Goal: Transaction & Acquisition: Purchase product/service

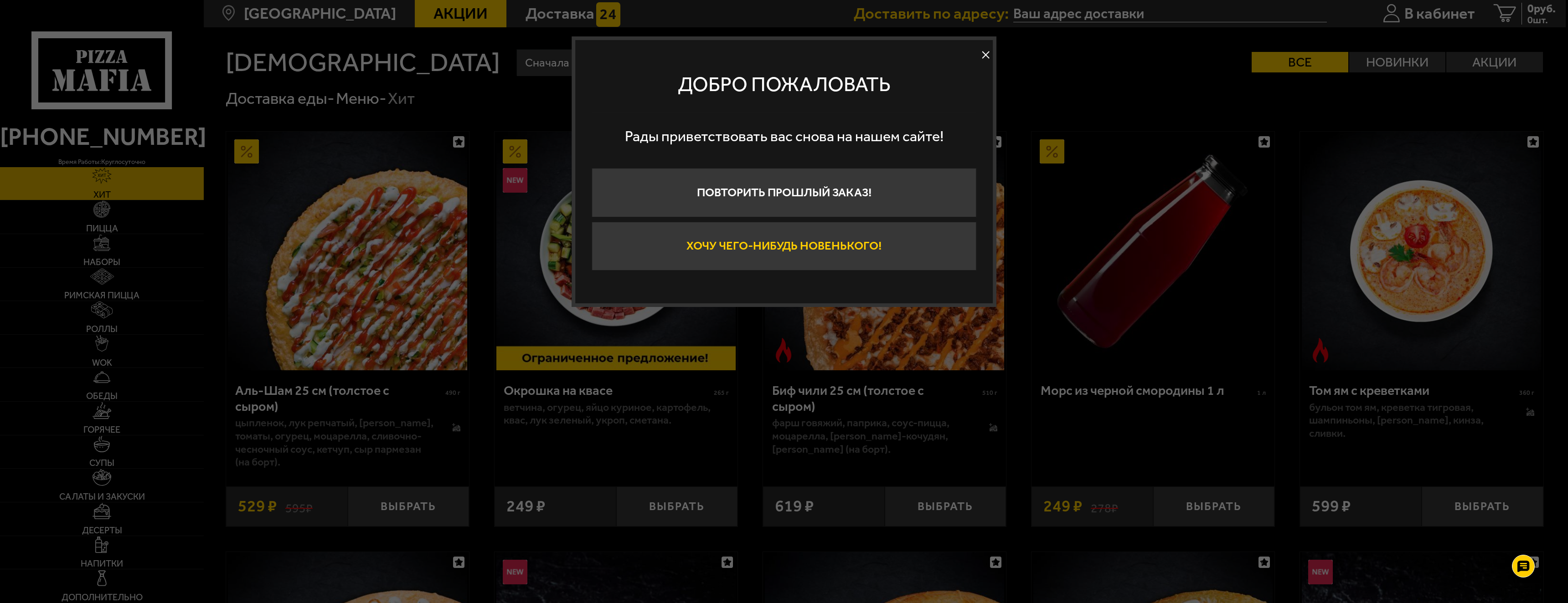
click at [738, 253] on button "Хочу чего-нибудь новенького!" at bounding box center [784, 246] width 385 height 49
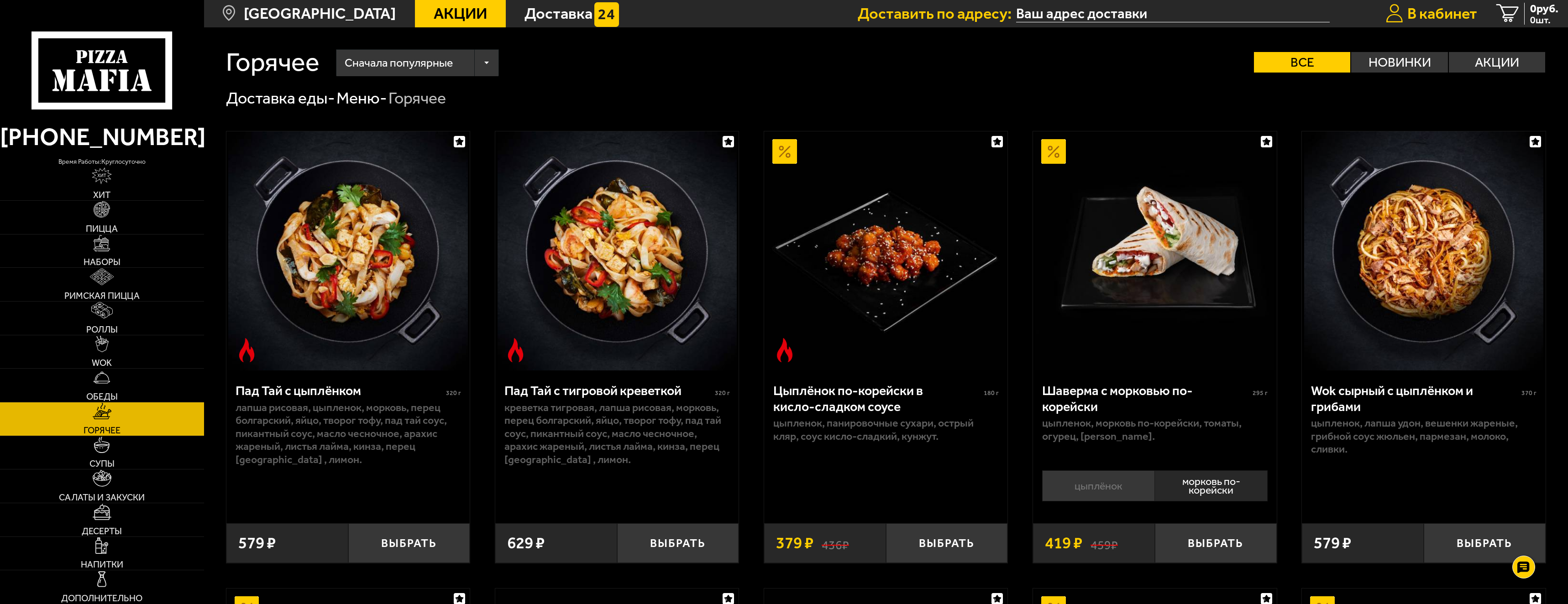
click at [1422, 12] on span "В кабинет" at bounding box center [1442, 13] width 70 height 15
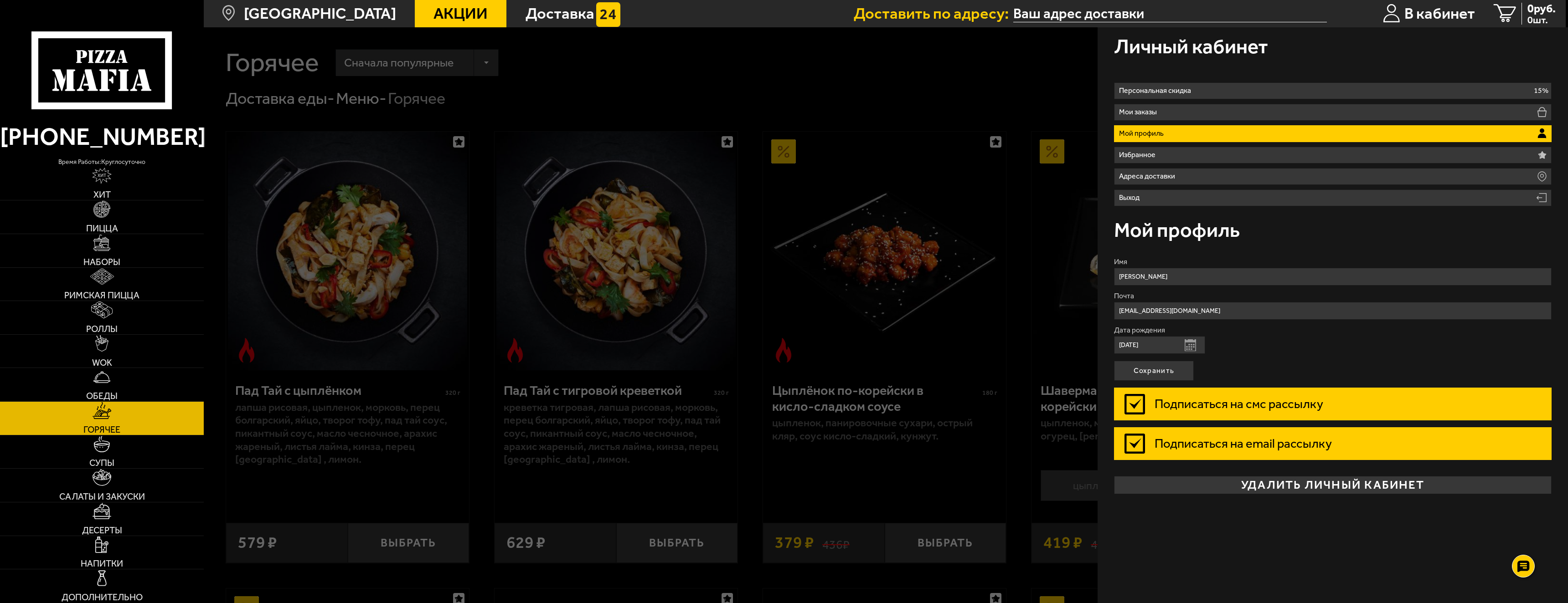
click at [479, 262] on div at bounding box center [988, 329] width 1568 height 603
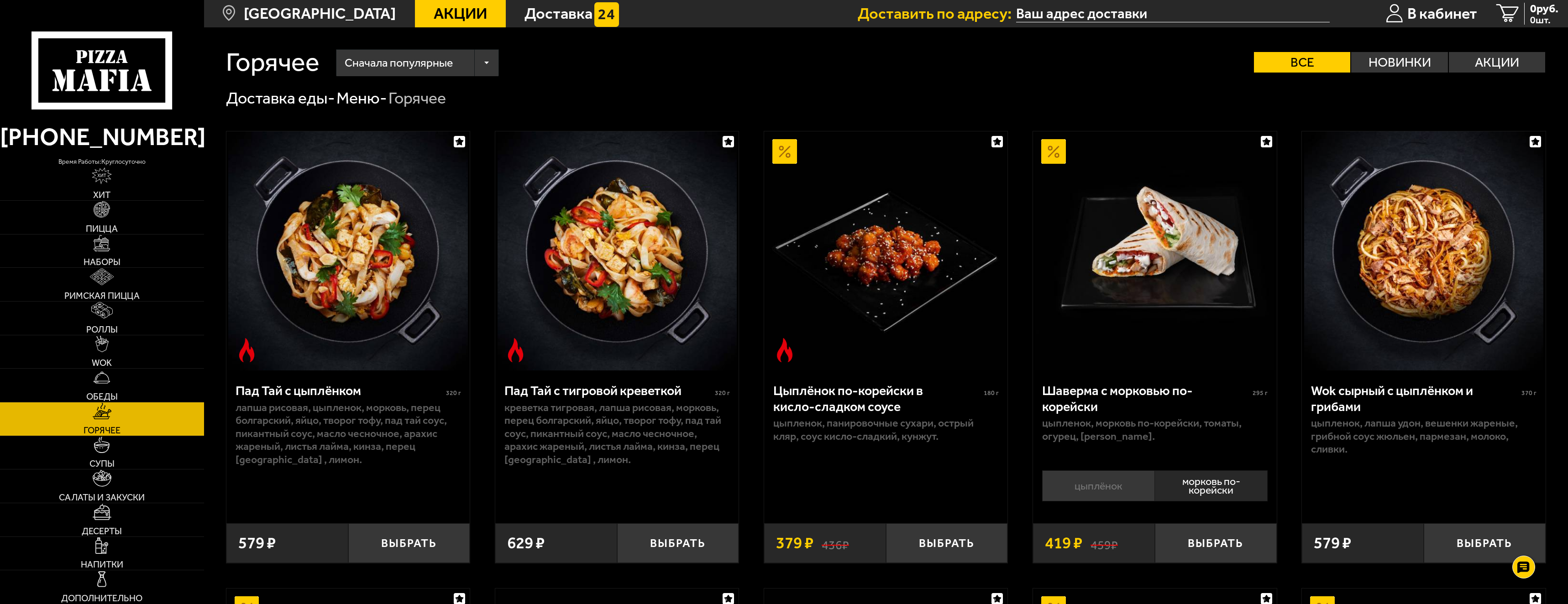
click at [461, 12] on span "Акции" at bounding box center [460, 13] width 54 height 15
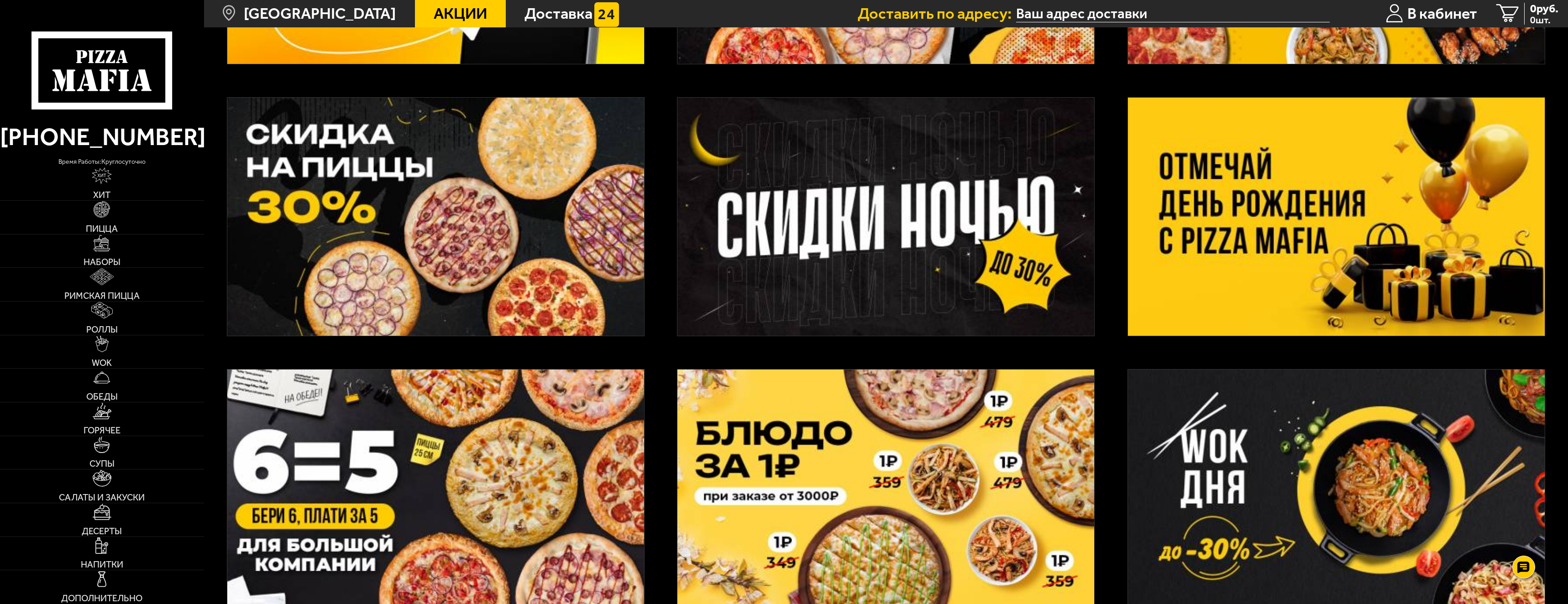
scroll to position [319, 0]
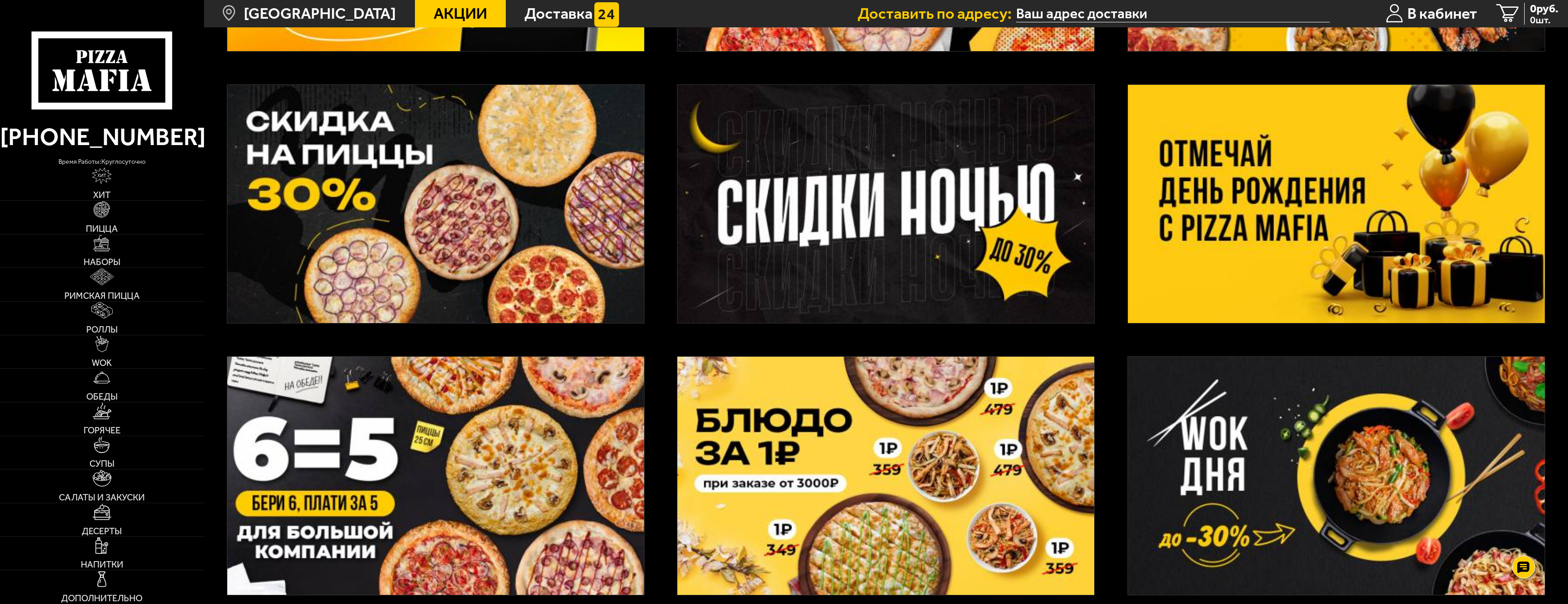
click at [1276, 241] on img at bounding box center [1336, 204] width 417 height 238
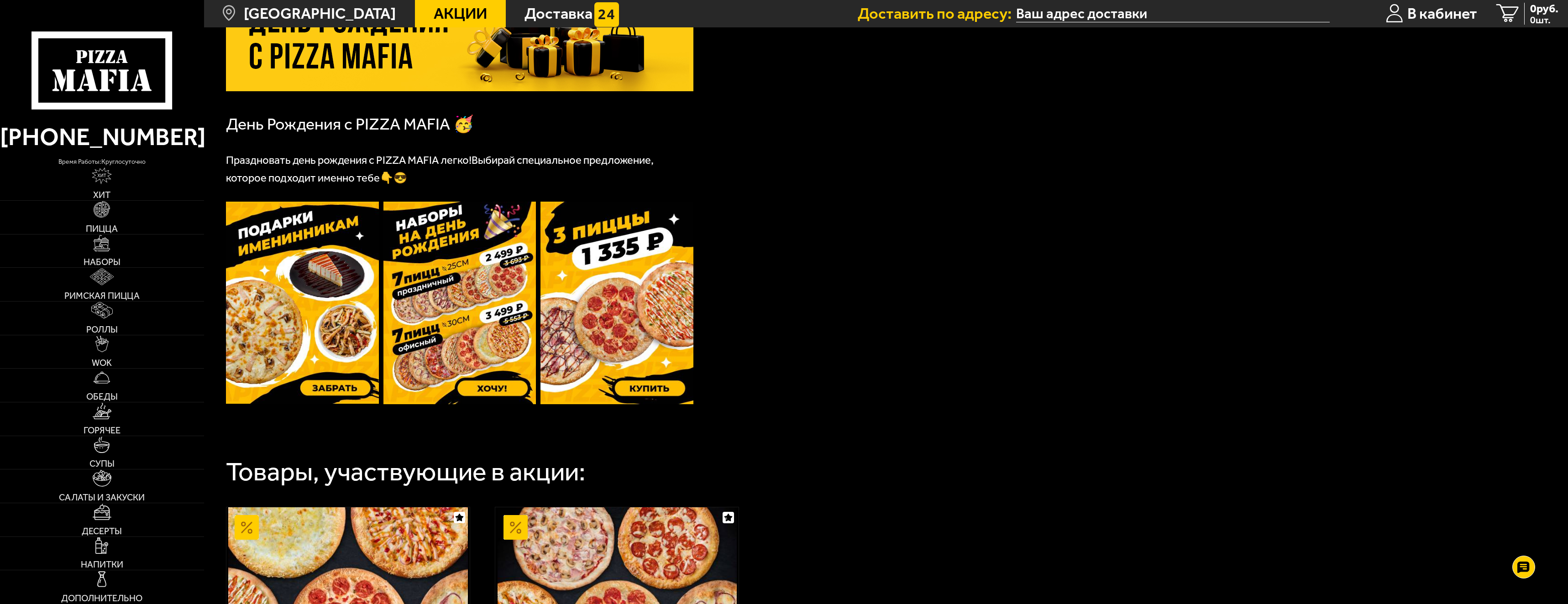
scroll to position [137, 0]
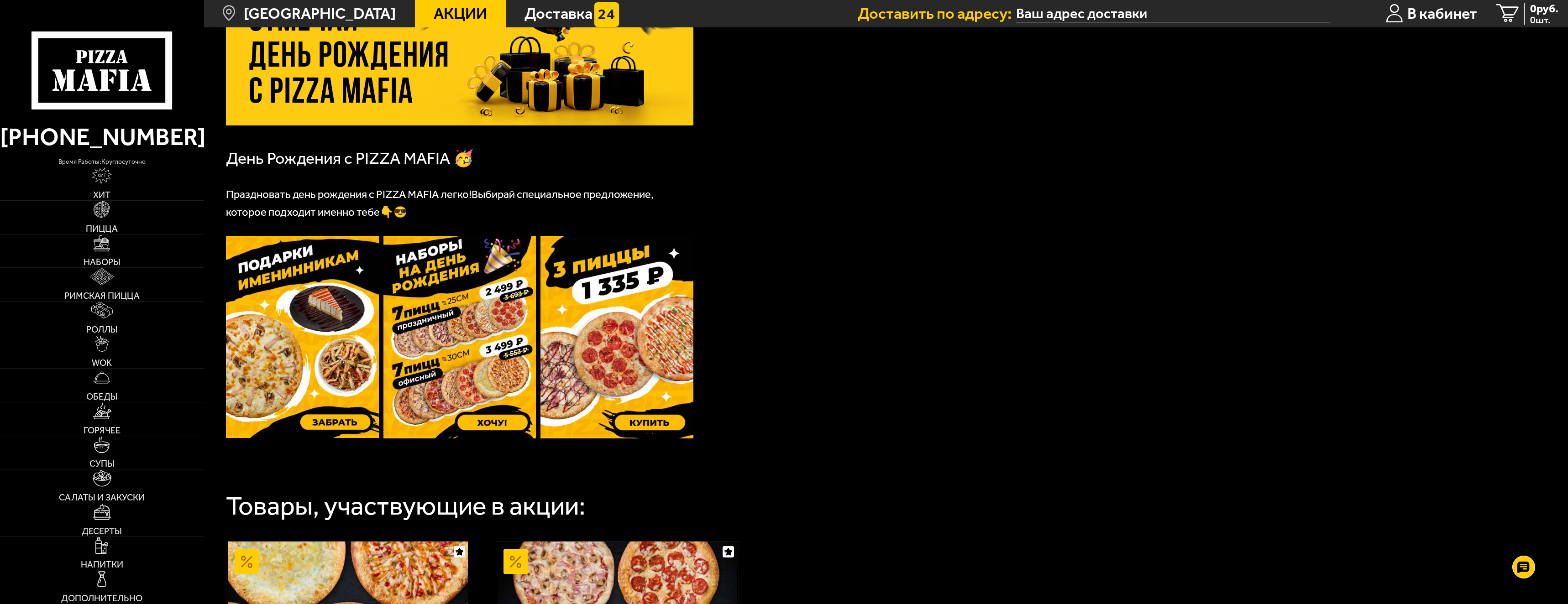
click at [621, 322] on img at bounding box center [617, 337] width 153 height 202
click at [293, 277] on img at bounding box center [302, 337] width 153 height 202
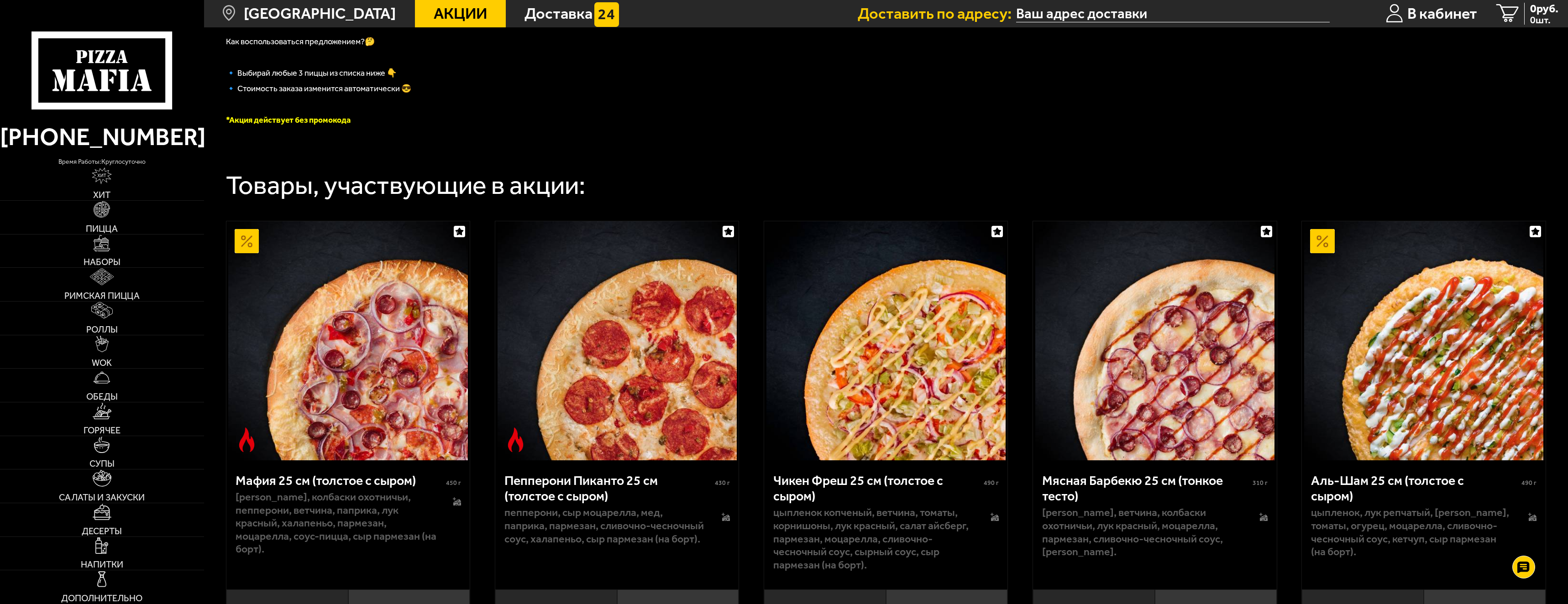
scroll to position [319, 0]
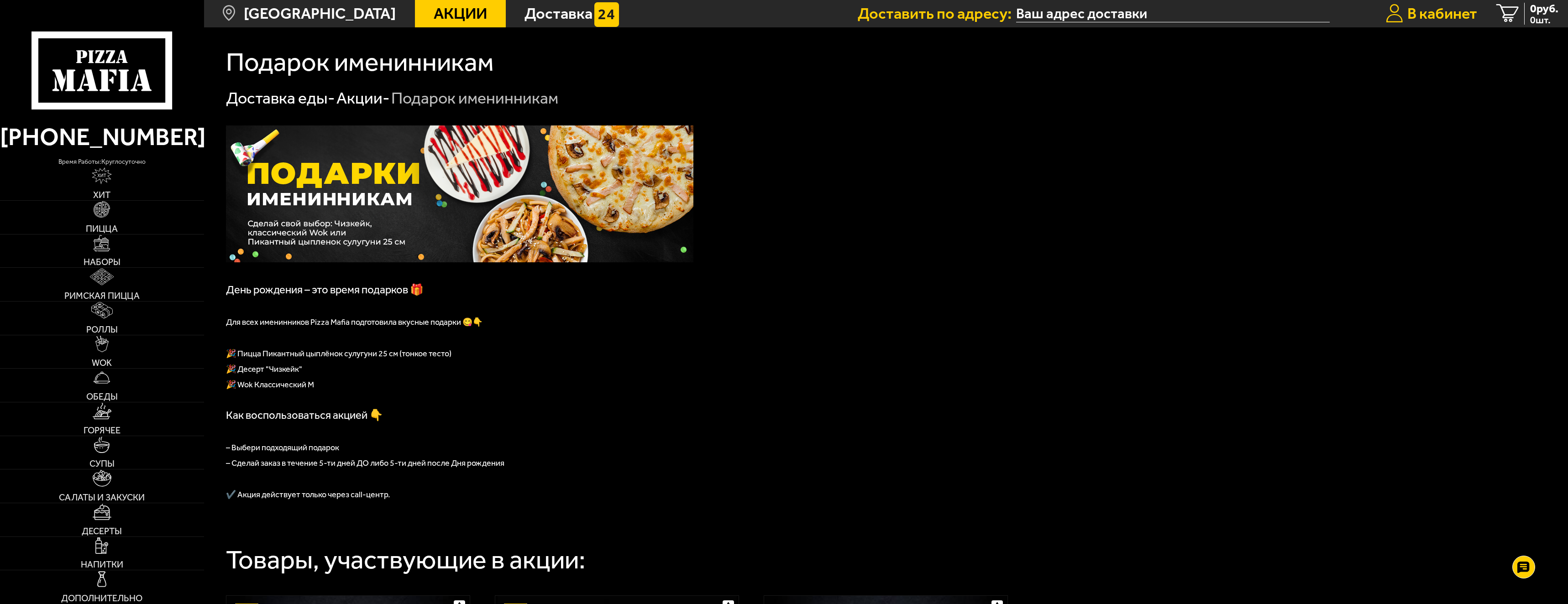
click at [1439, 10] on span "В кабинет" at bounding box center [1442, 13] width 70 height 15
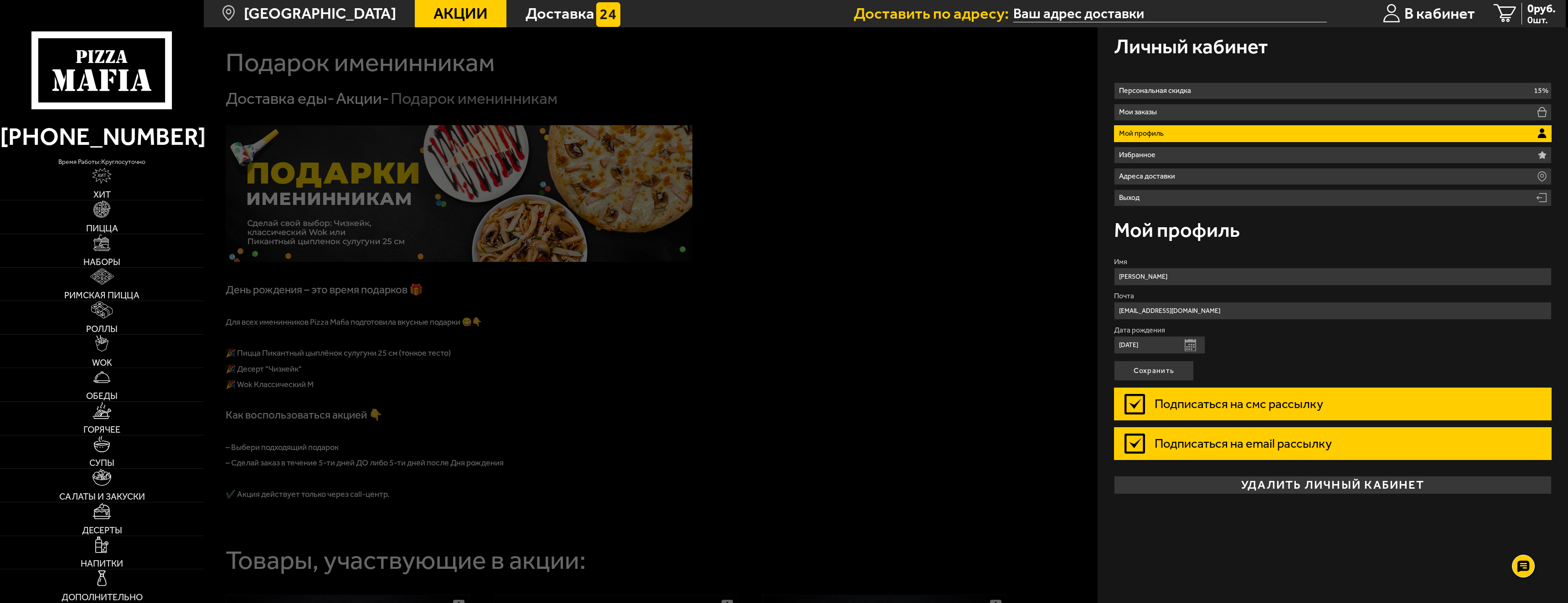
click at [810, 270] on div at bounding box center [988, 329] width 1568 height 603
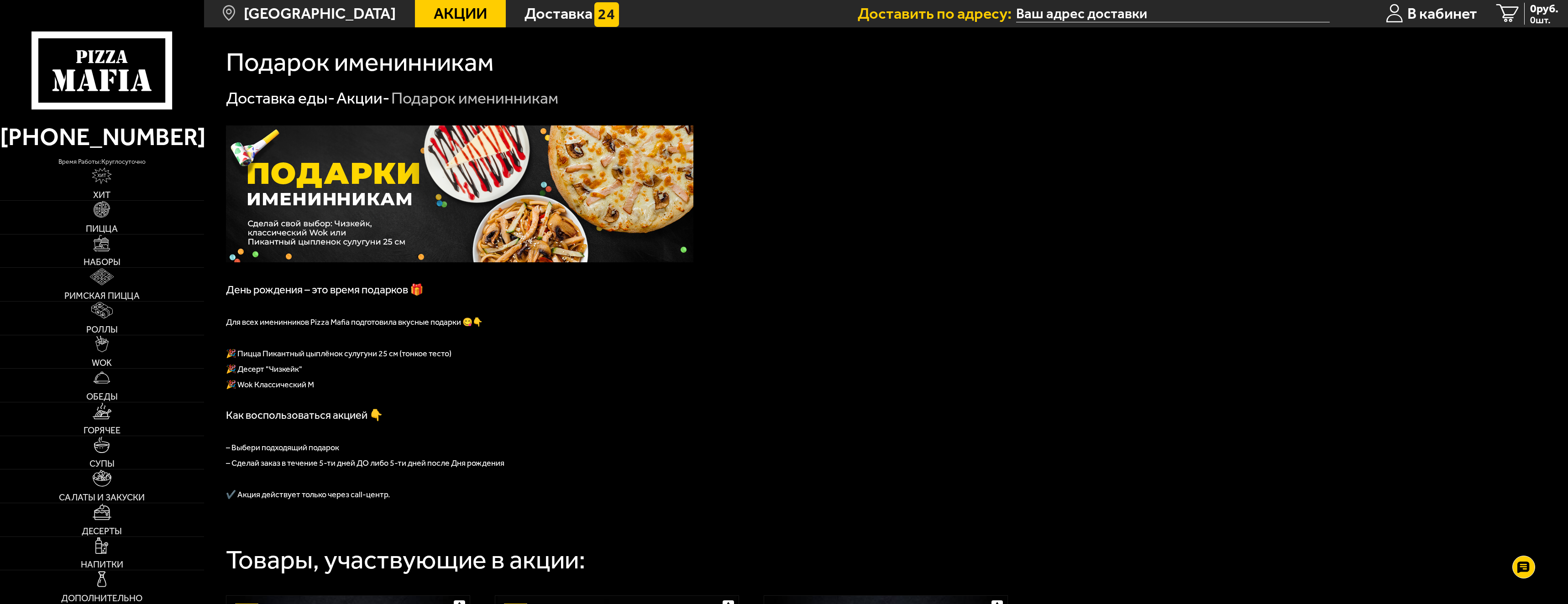
click at [428, 355] on span "🎉 Пицца Пикантный цыплёнок сулугуни 25 см (тонкое тесто)" at bounding box center [339, 354] width 226 height 10
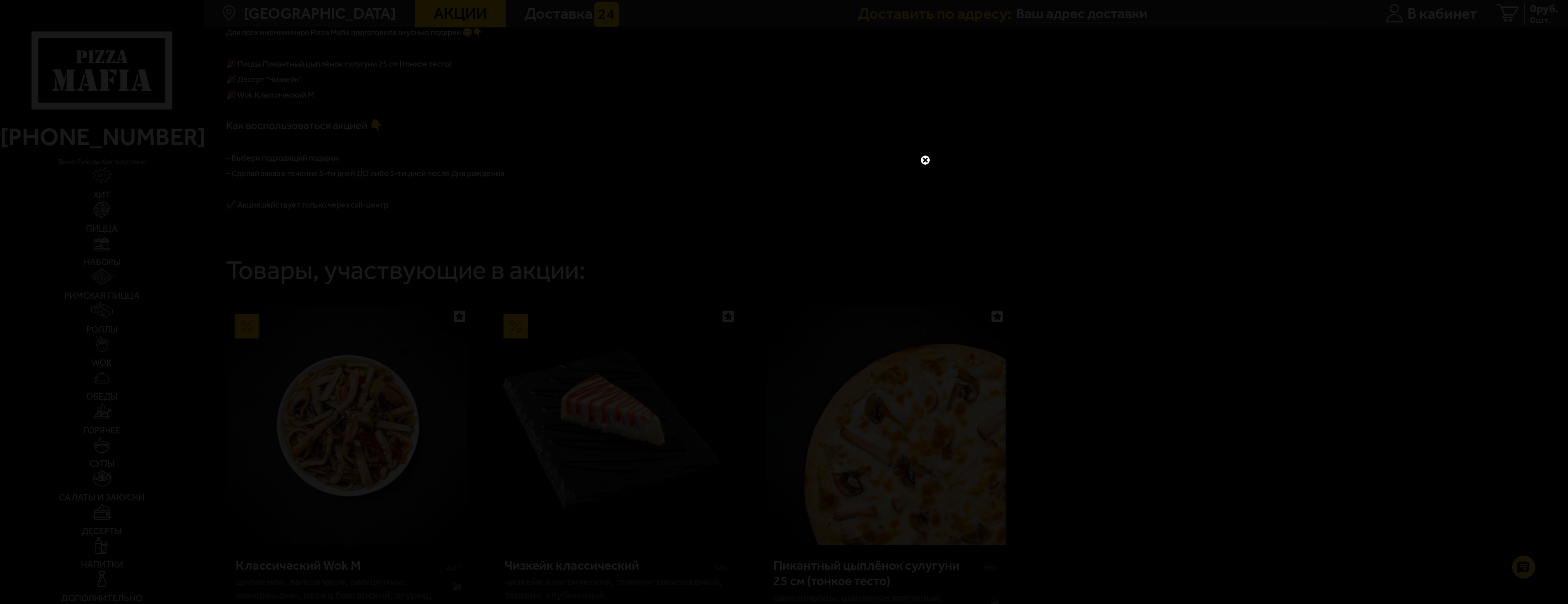
scroll to position [228, 0]
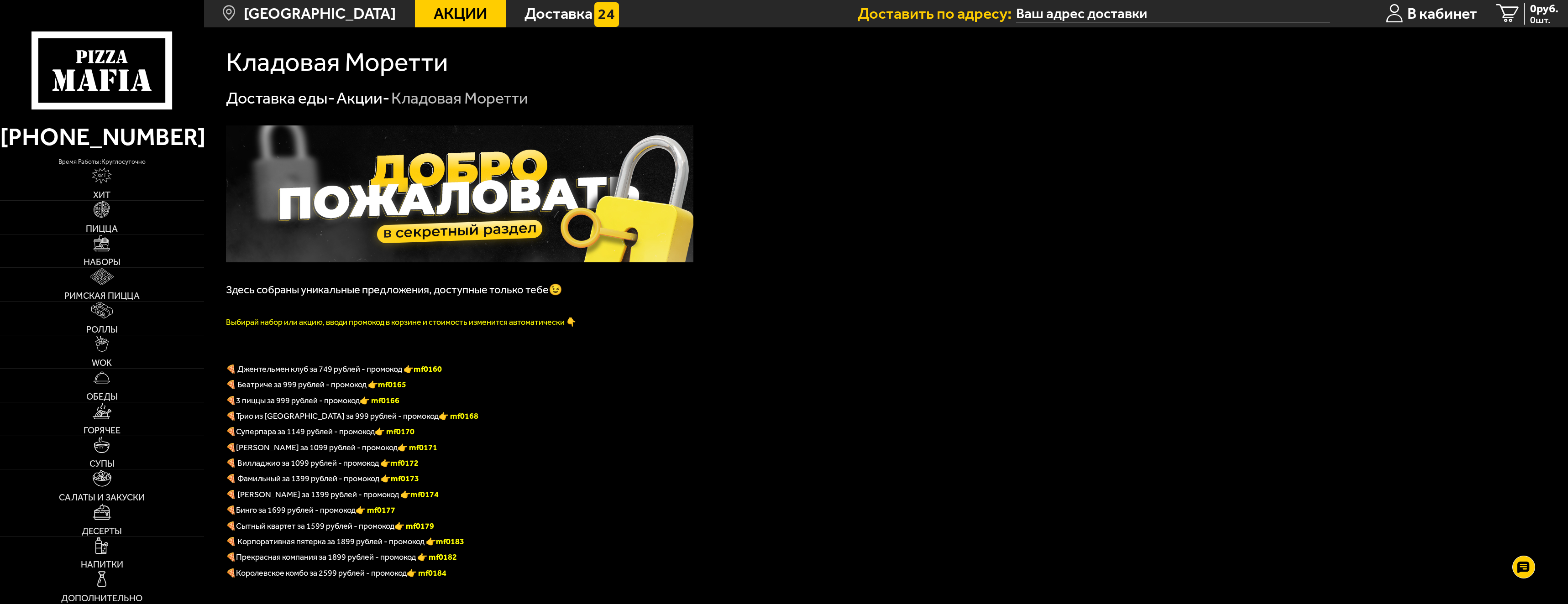
click at [457, 6] on span "Акции" at bounding box center [460, 13] width 54 height 15
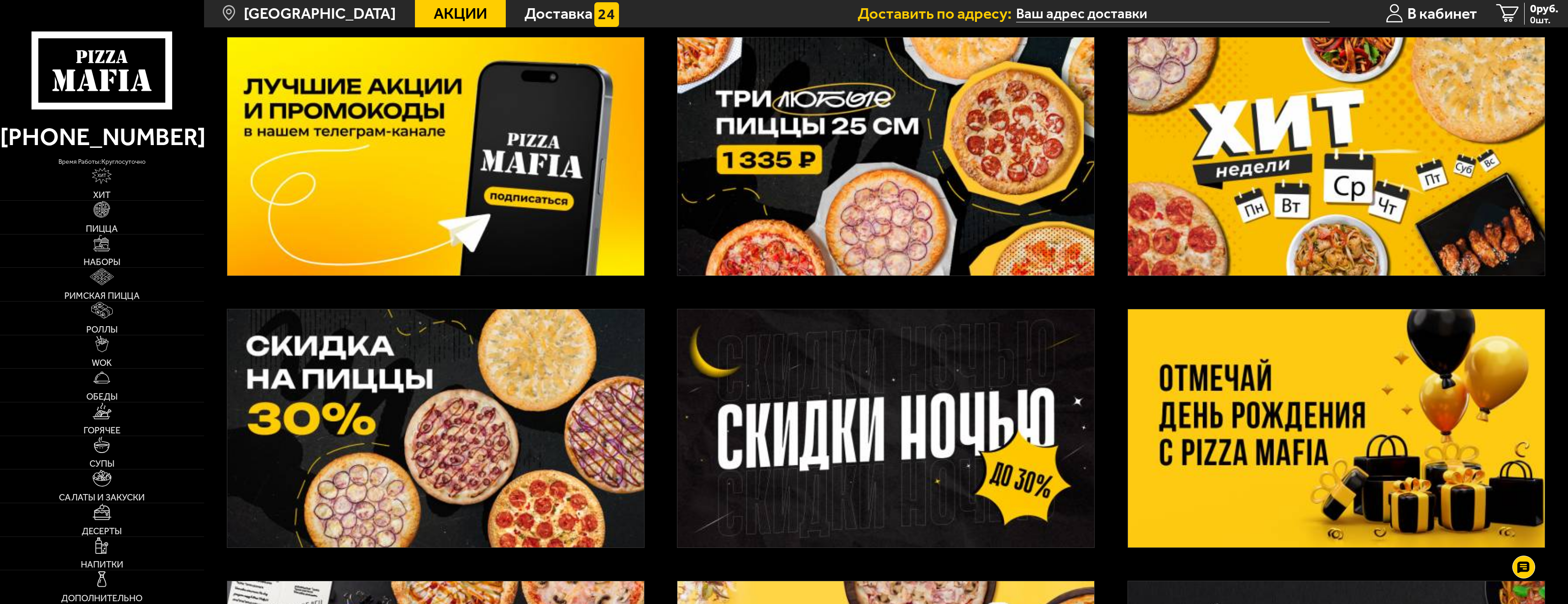
scroll to position [137, 0]
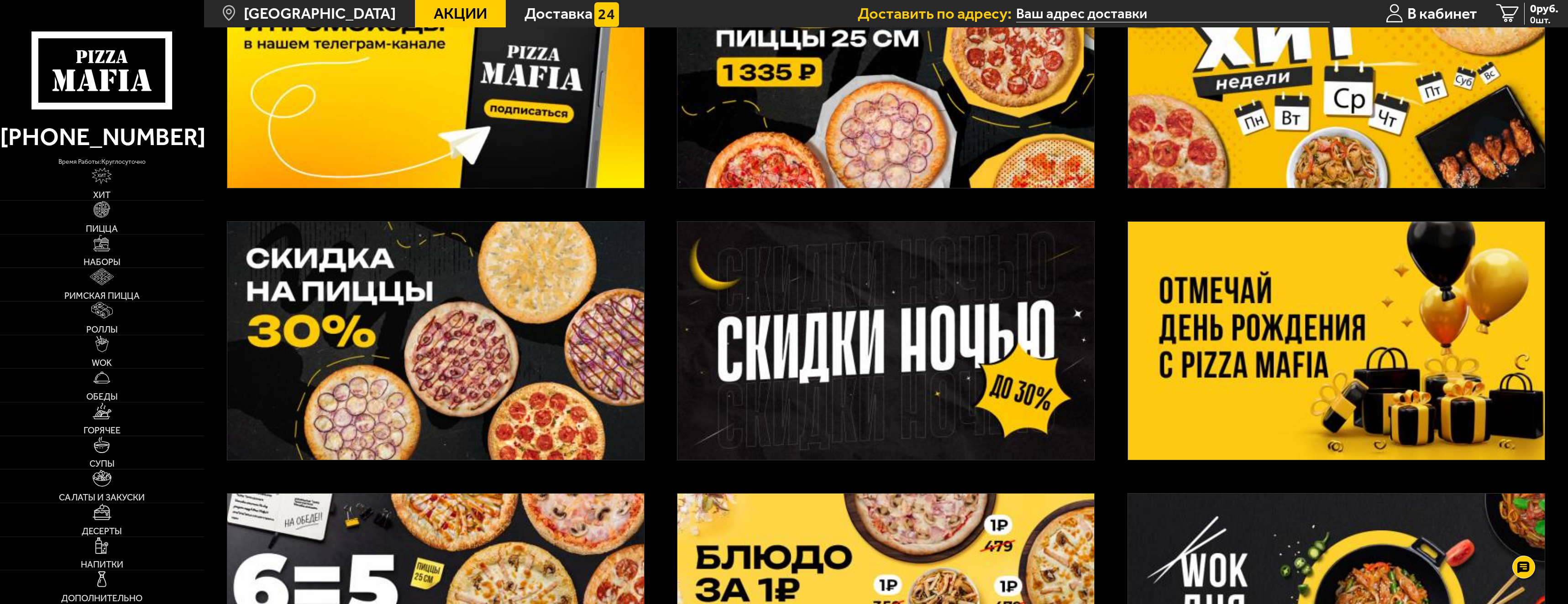
click at [376, 335] on img at bounding box center [436, 341] width 417 height 238
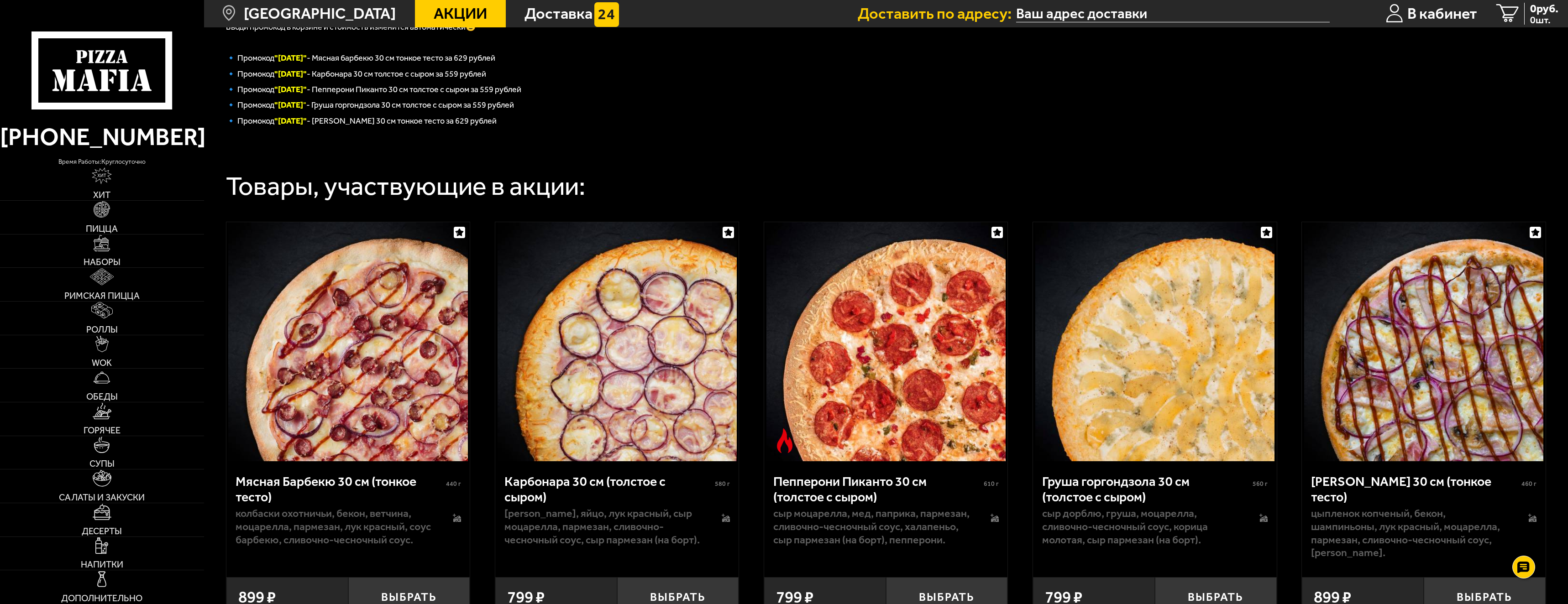
scroll to position [68, 0]
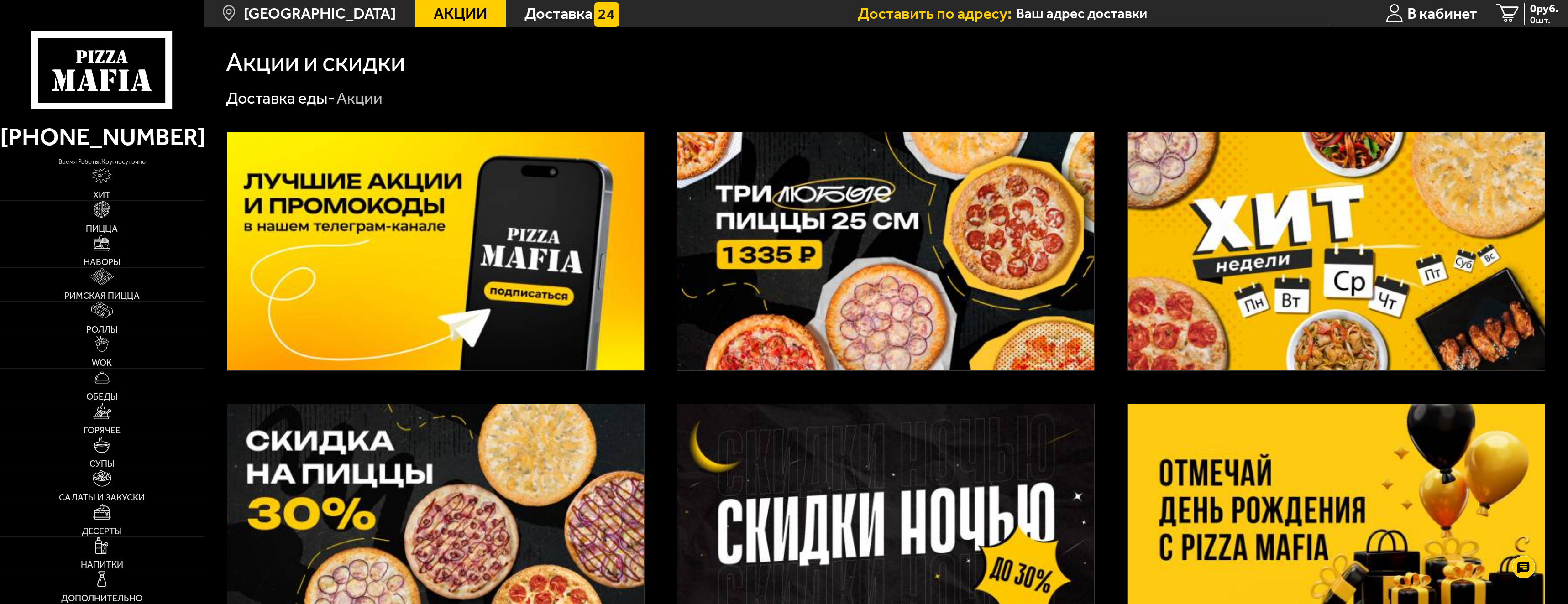
click at [904, 249] on img at bounding box center [886, 251] width 417 height 238
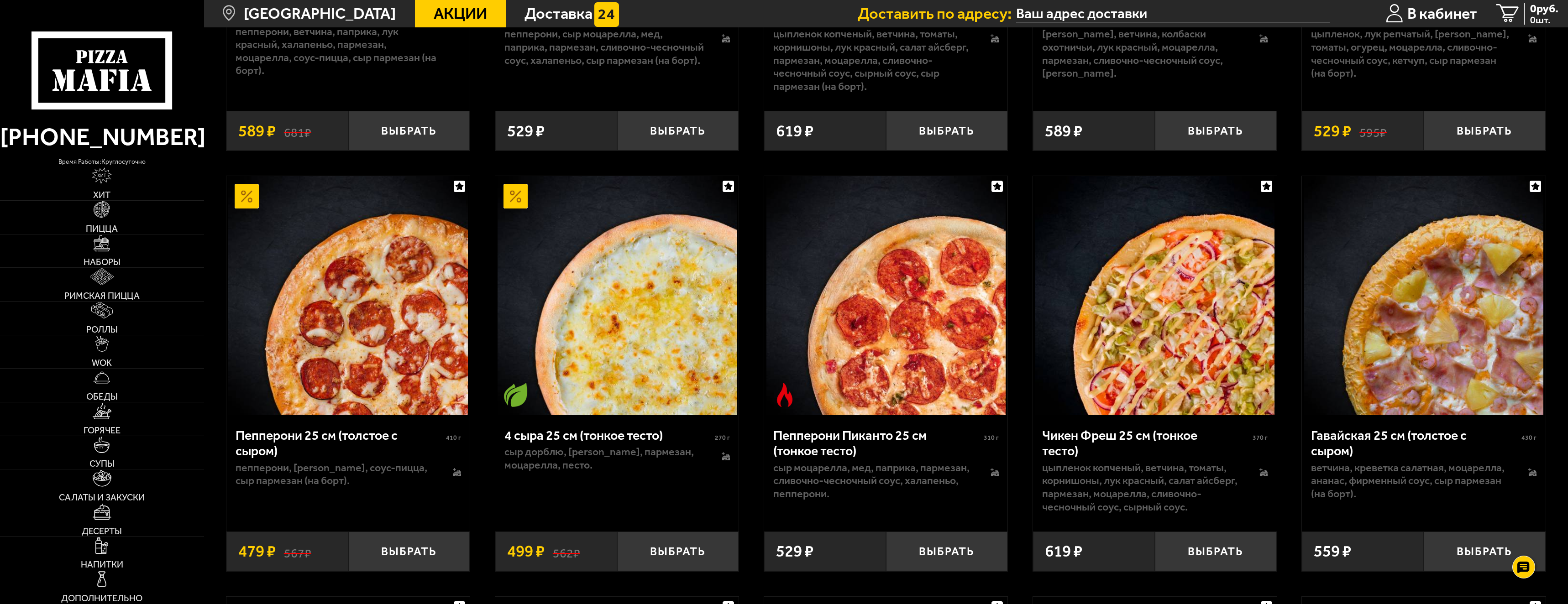
scroll to position [776, 0]
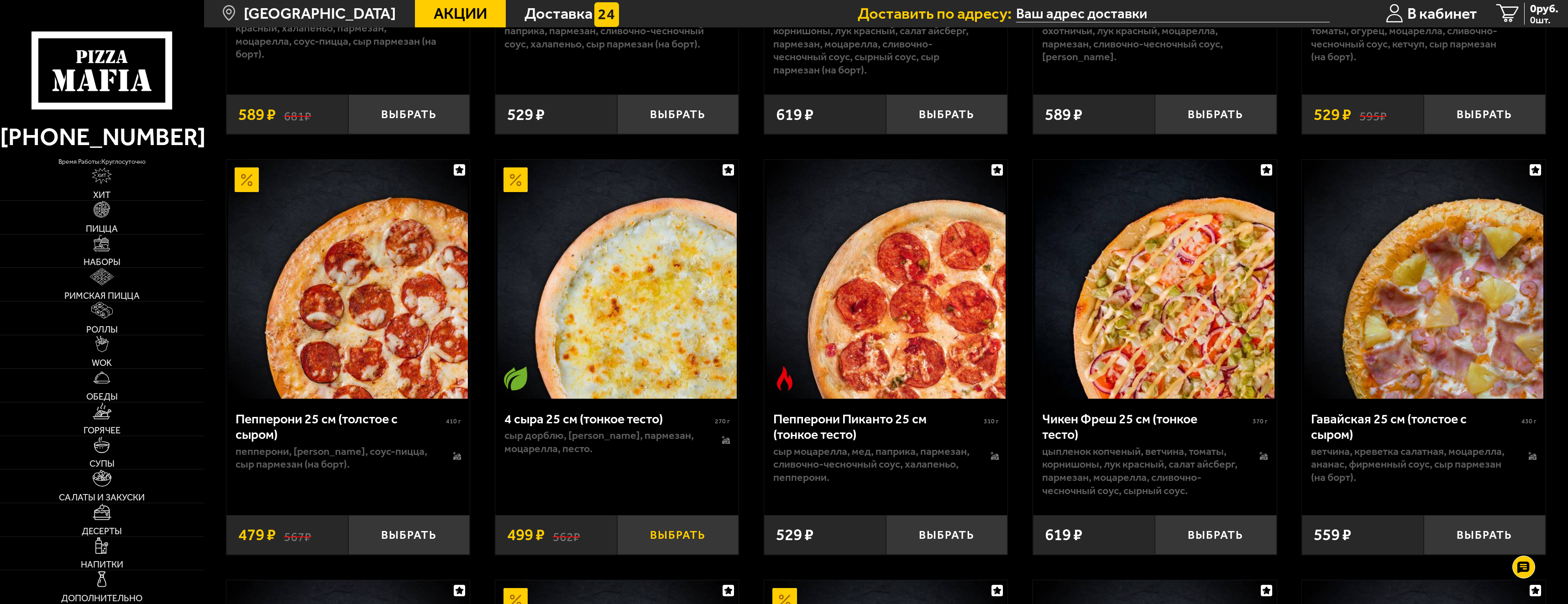
click at [671, 537] on button "Выбрать" at bounding box center [678, 535] width 122 height 40
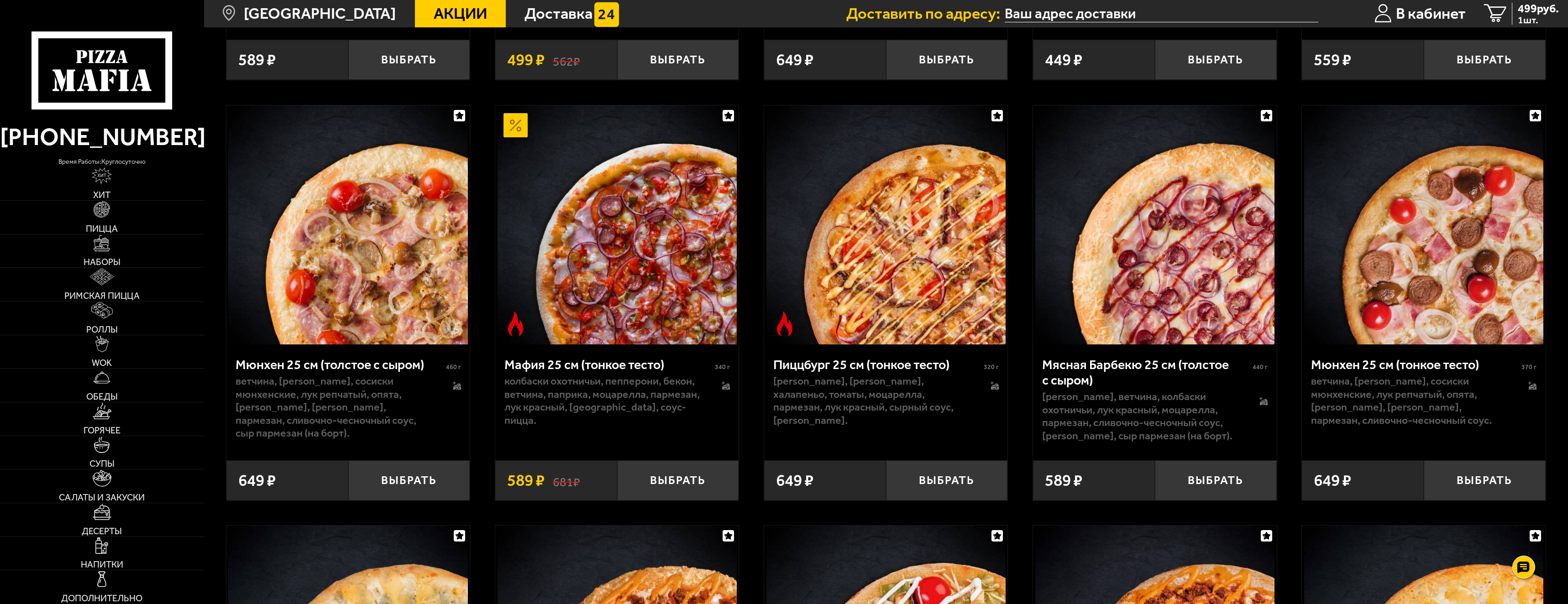
scroll to position [4244, 0]
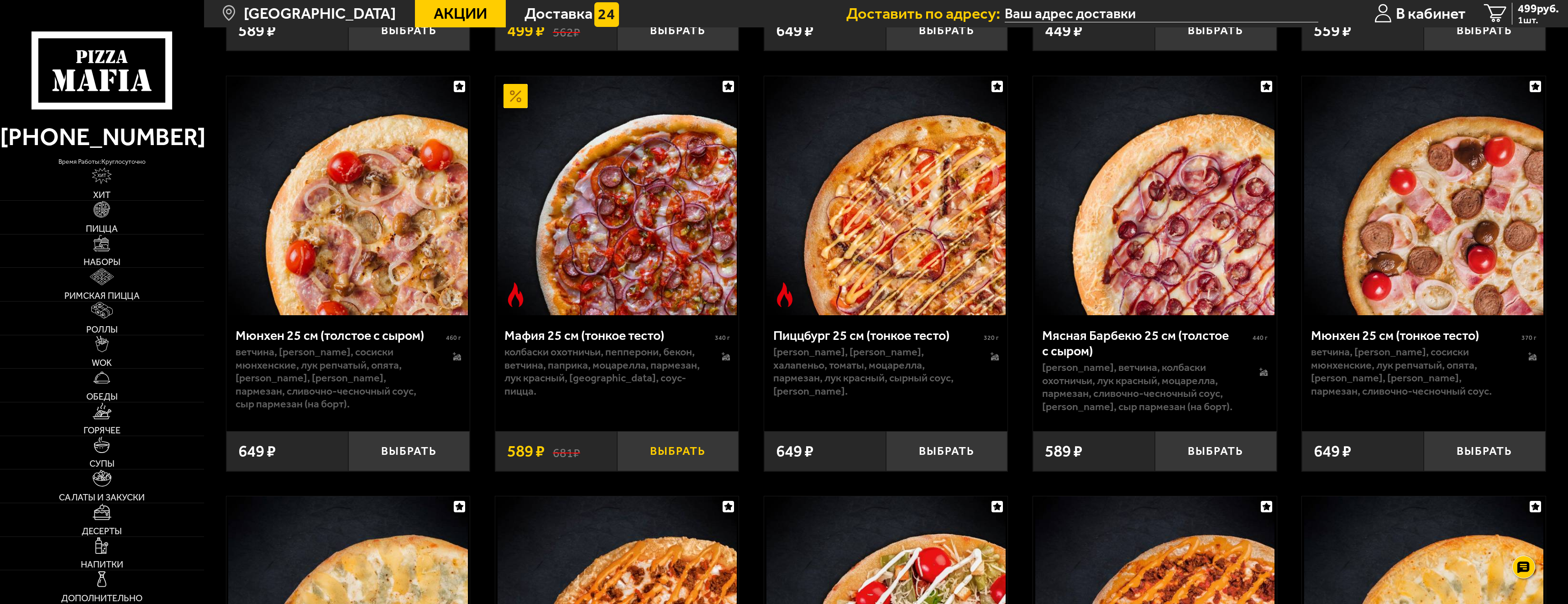
click at [683, 459] on button "Выбрать" at bounding box center [678, 452] width 122 height 40
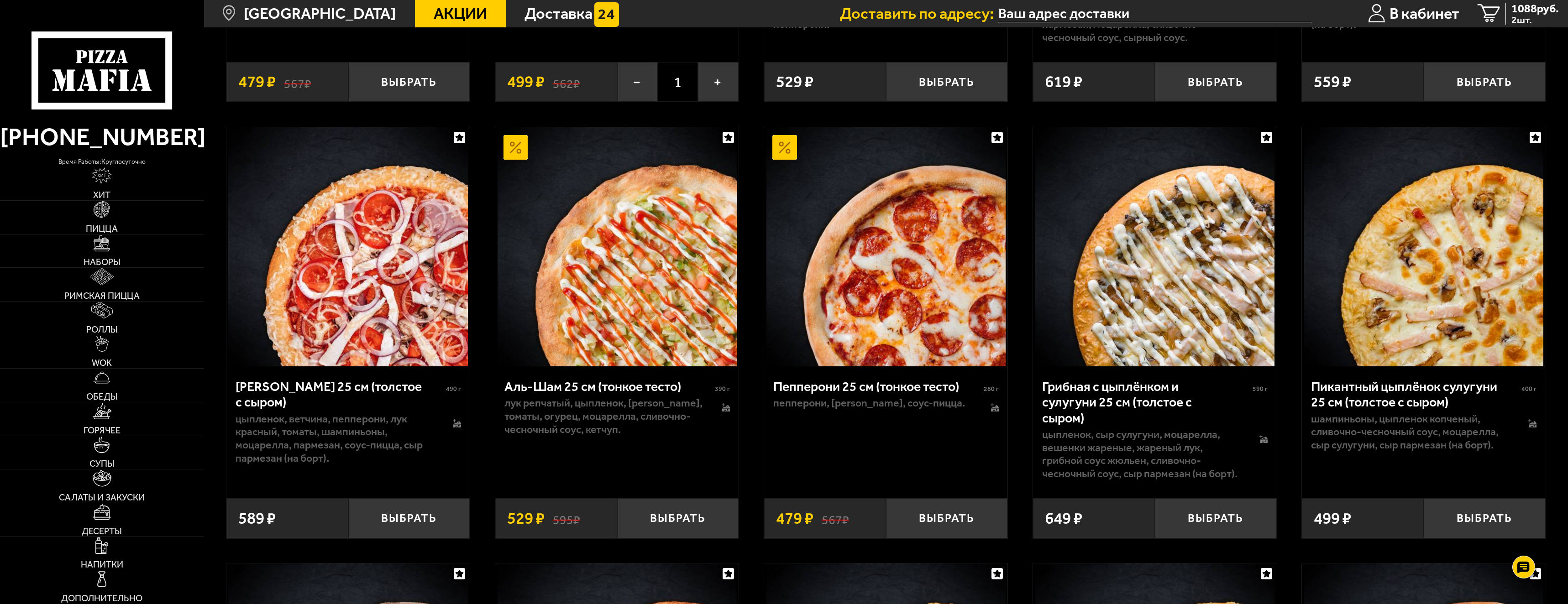
scroll to position [1232, 0]
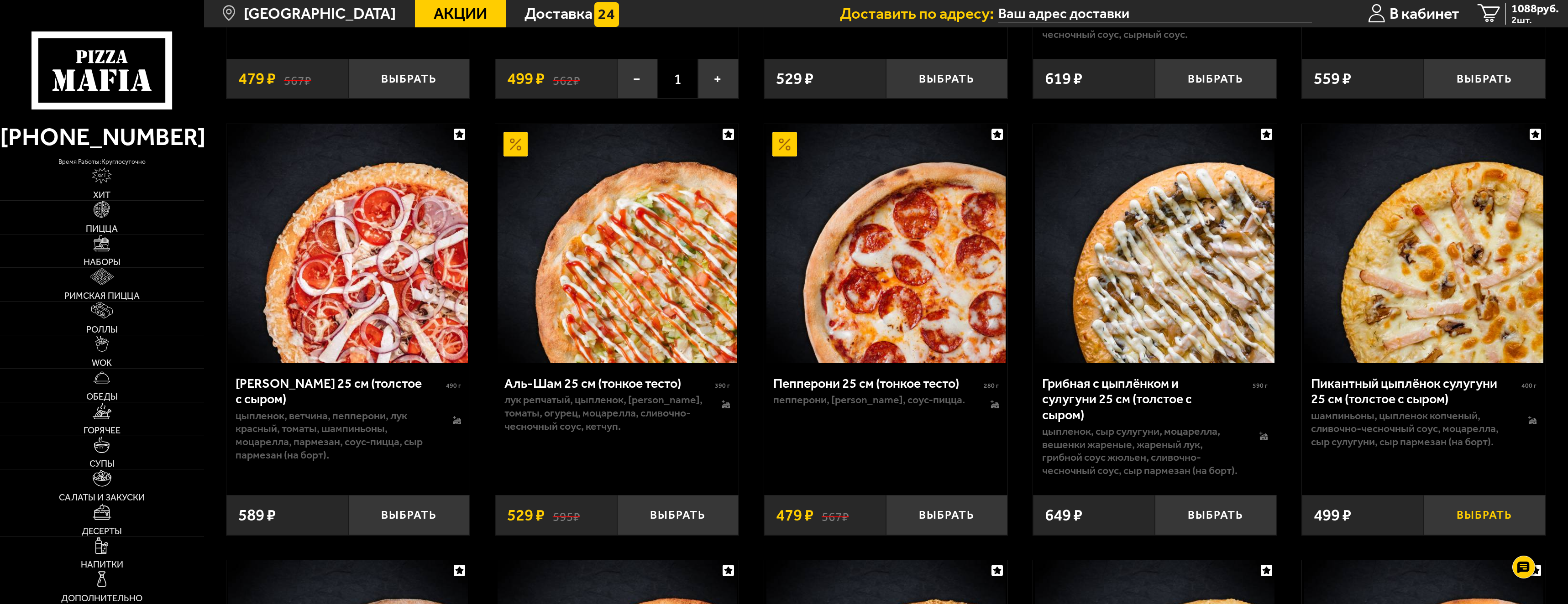
click at [1500, 521] on button "Выбрать" at bounding box center [1485, 515] width 122 height 40
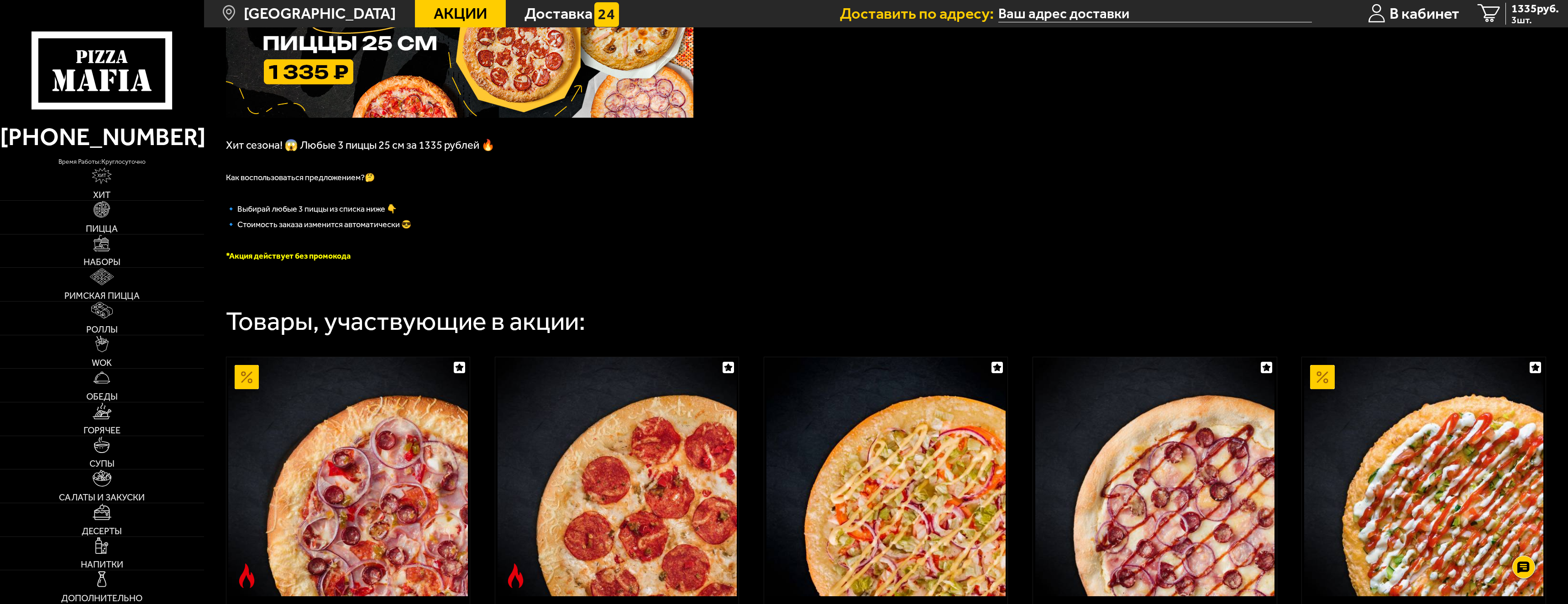
scroll to position [0, 0]
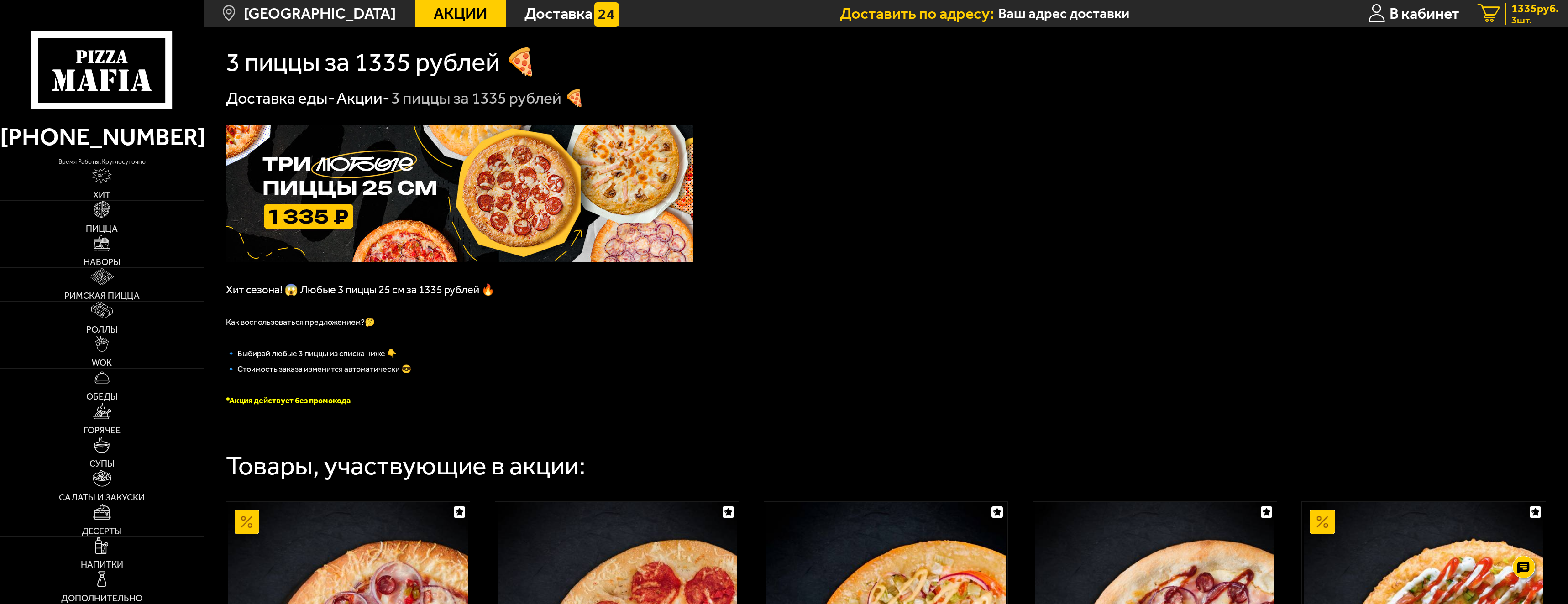
click at [1533, 12] on span "1335 руб." at bounding box center [1535, 8] width 48 height 12
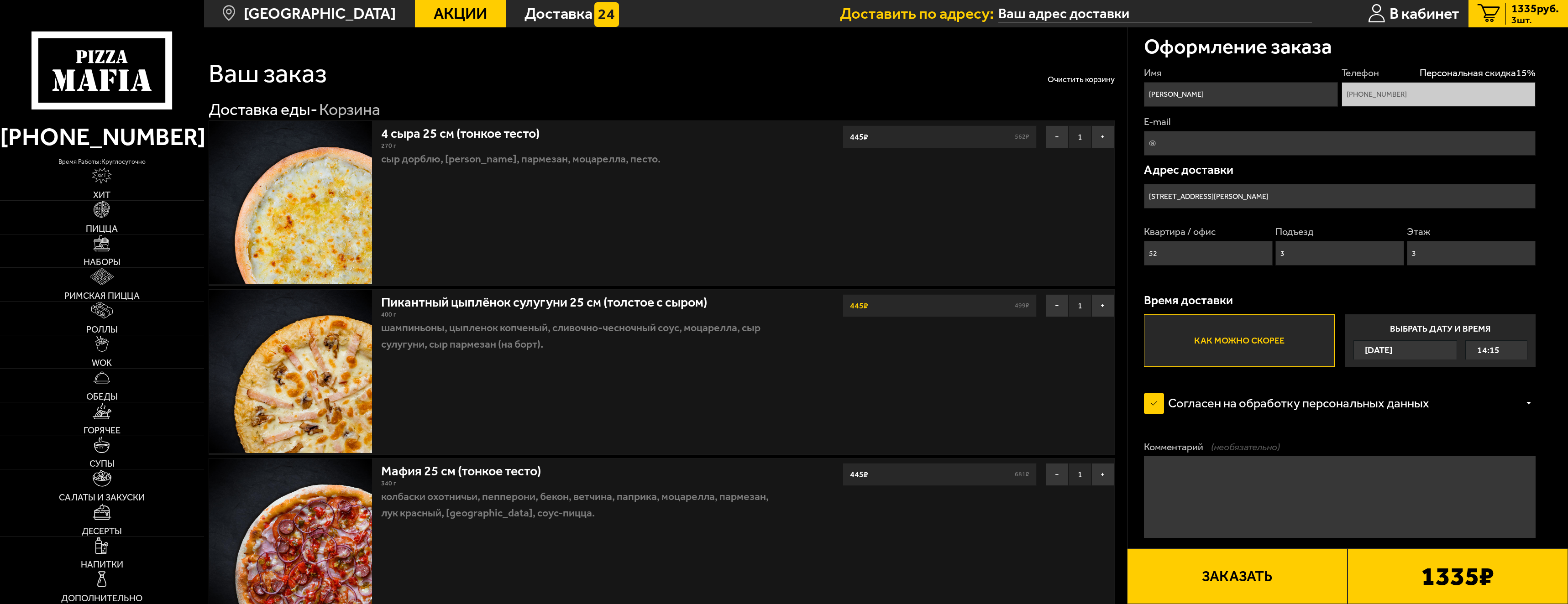
click at [1239, 143] on input "E-mail" at bounding box center [1340, 143] width 392 height 24
type input "shpec@yandex.ru"
click at [1280, 177] on div "Адрес доставки улица Танкиста Хрустицкого, 114 Квартира / офис 52 Подъезд 3 Эта…" at bounding box center [1340, 219] width 392 height 110
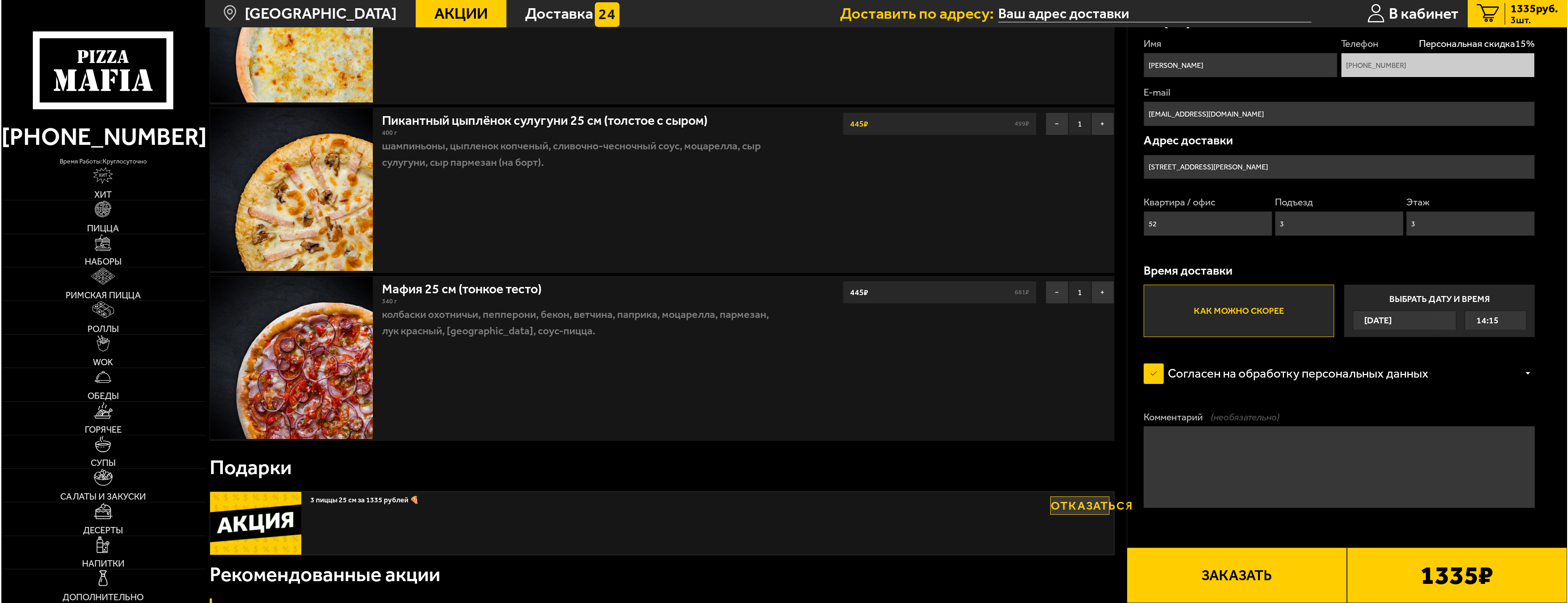
scroll to position [183, 0]
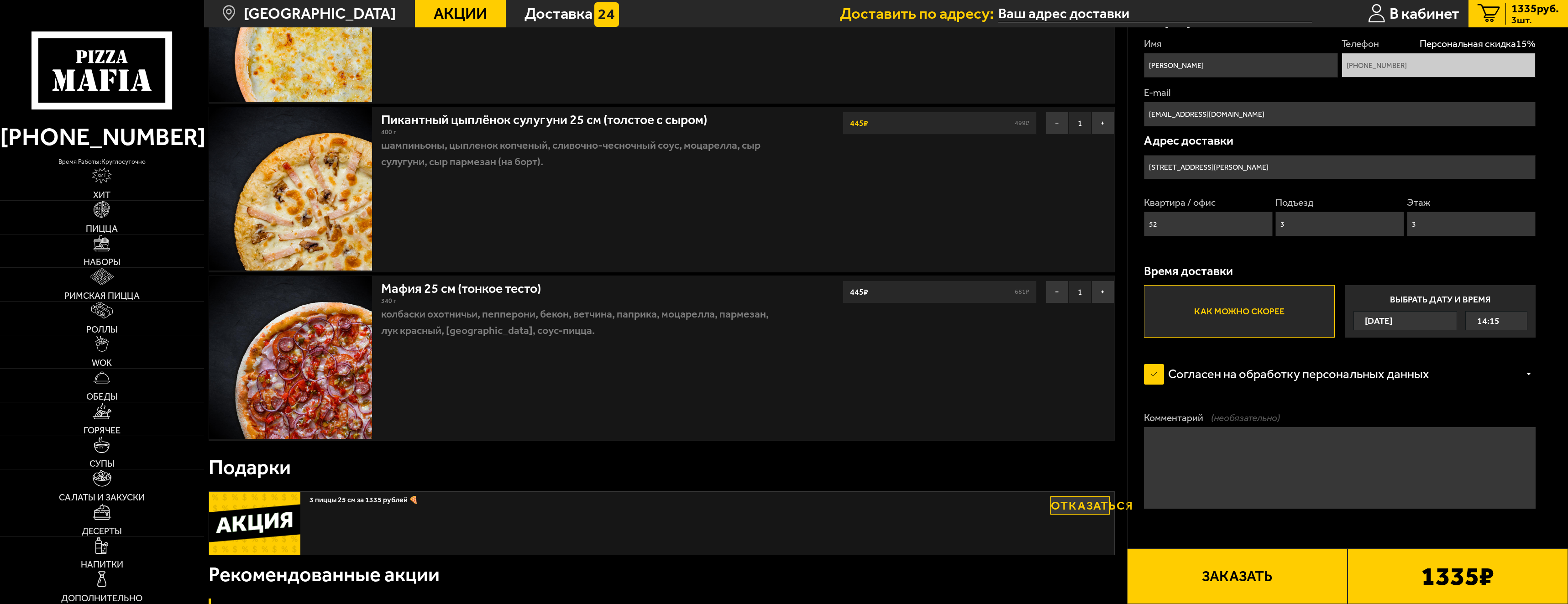
click at [1224, 577] on button "Заказать" at bounding box center [1238, 576] width 221 height 55
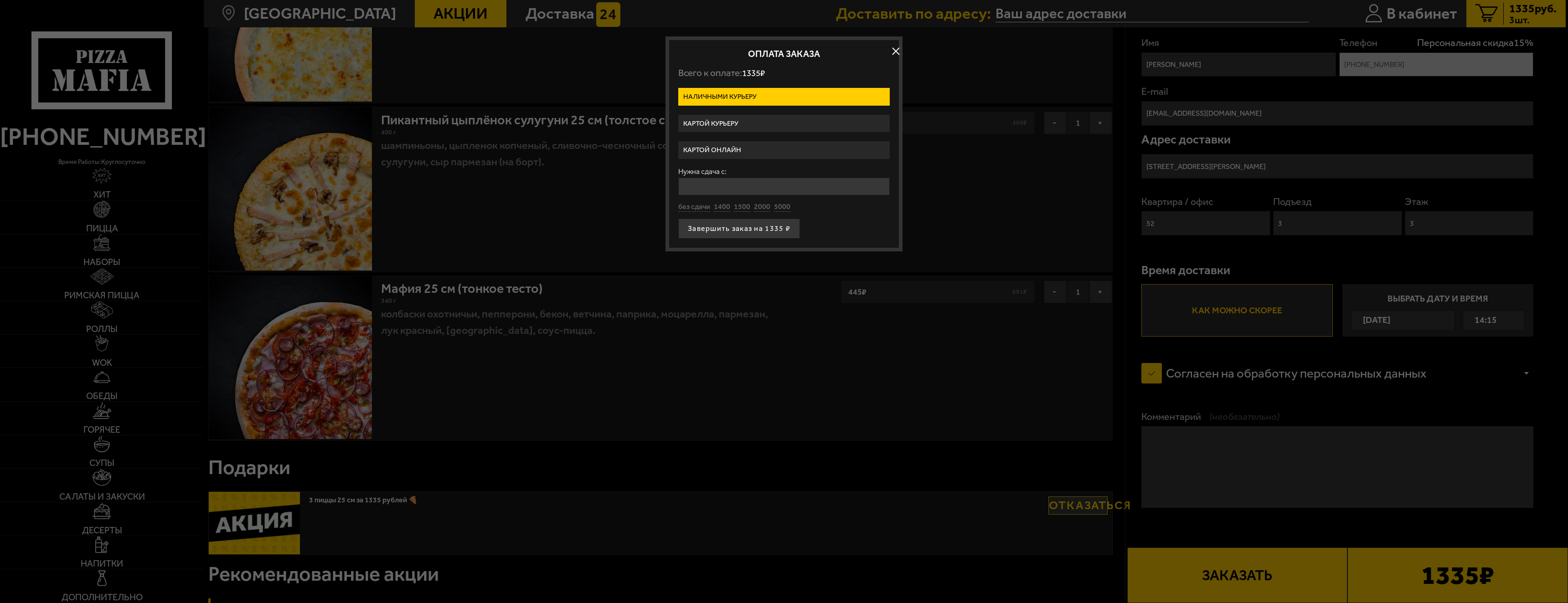
click at [729, 146] on label "Картой онлайн" at bounding box center [783, 150] width 211 height 18
click at [0, 0] on input "Картой онлайн" at bounding box center [0, 0] width 0 height 0
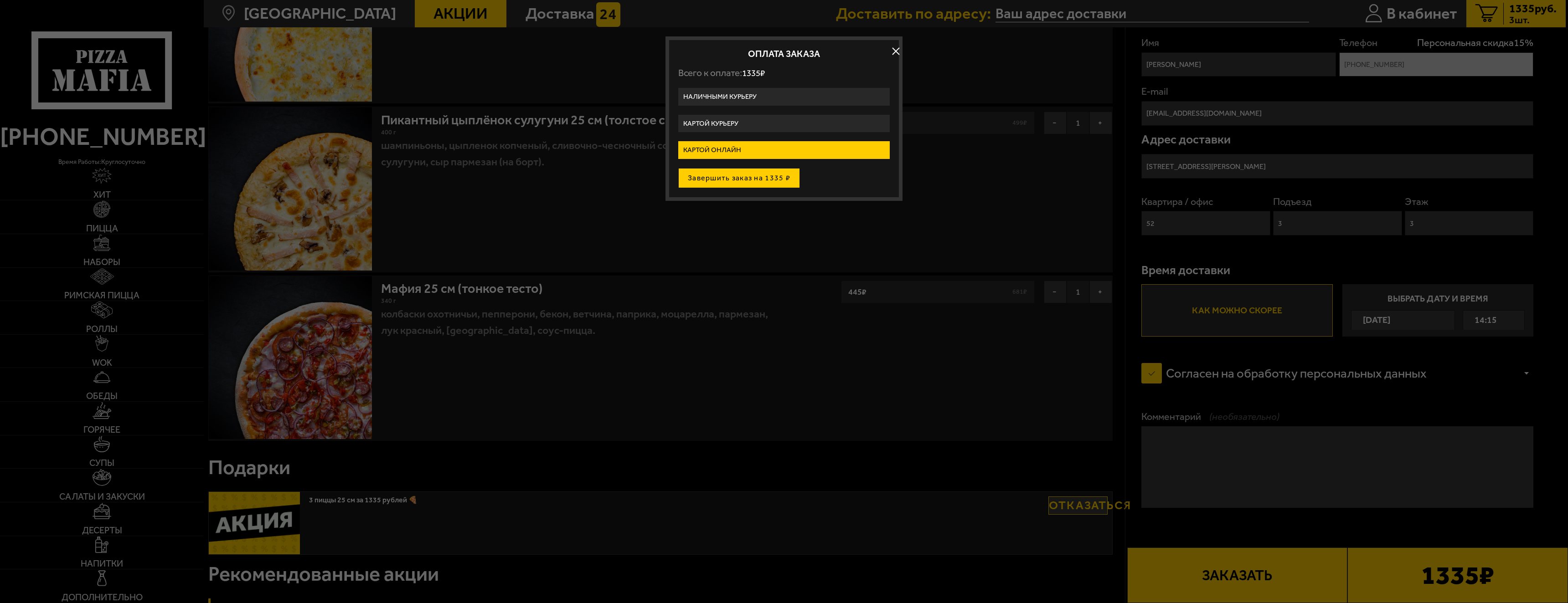
click at [717, 181] on button "Завершить заказ на 1335 ₽" at bounding box center [739, 178] width 122 height 20
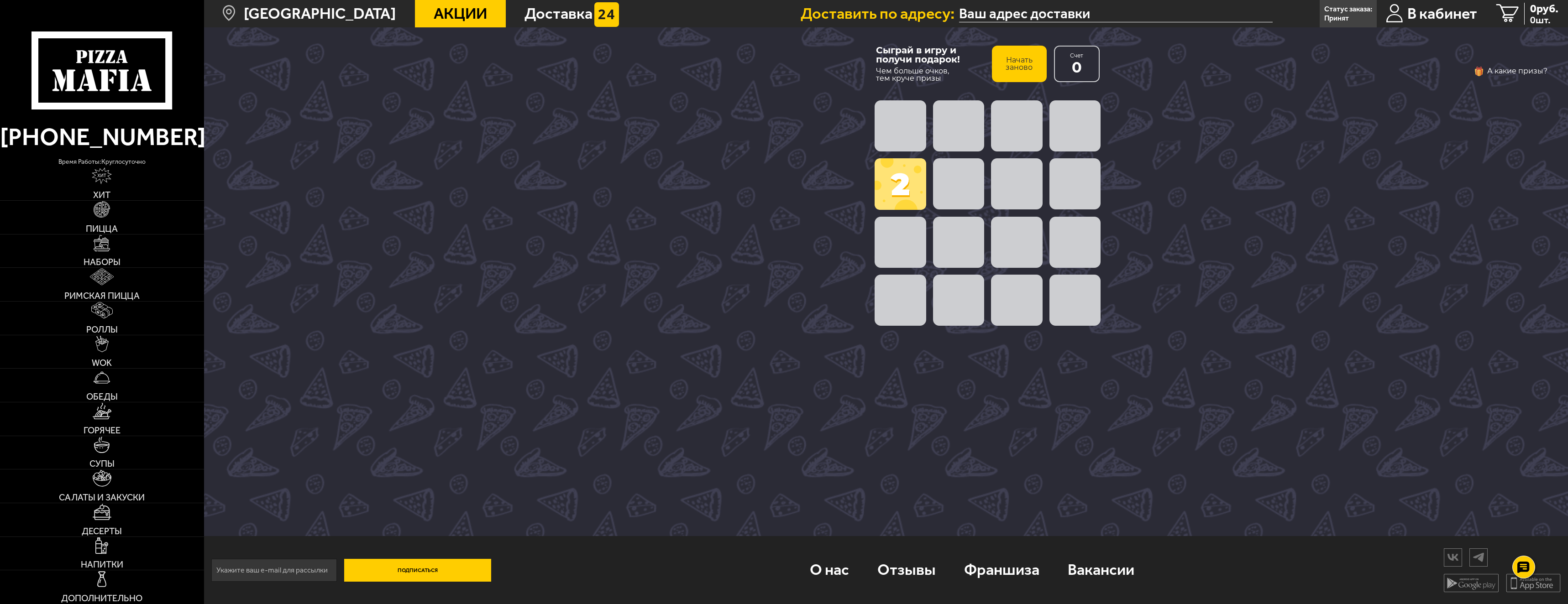
click at [939, 245] on span at bounding box center [959, 243] width 51 height 51
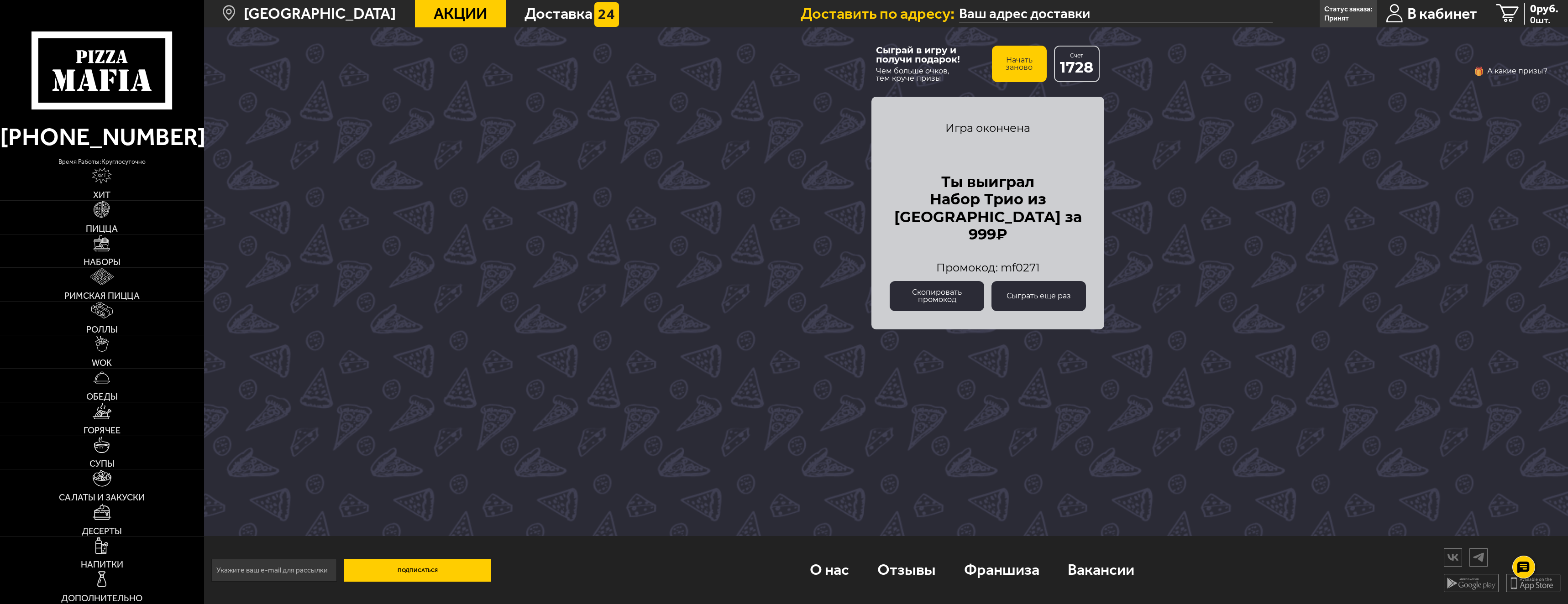
click at [937, 288] on button "Скопировать промокод" at bounding box center [936, 296] width 94 height 30
click at [443, 17] on span "Акции" at bounding box center [460, 13] width 54 height 15
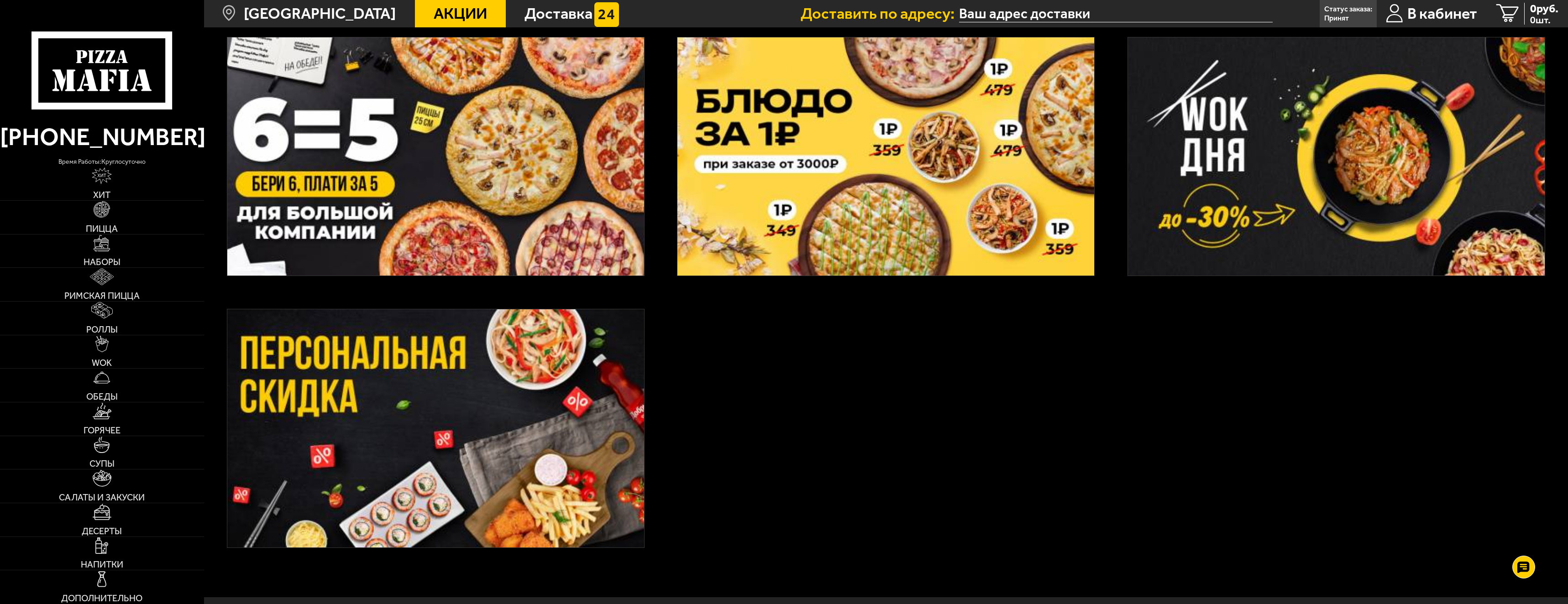
click at [401, 385] on img at bounding box center [436, 428] width 417 height 238
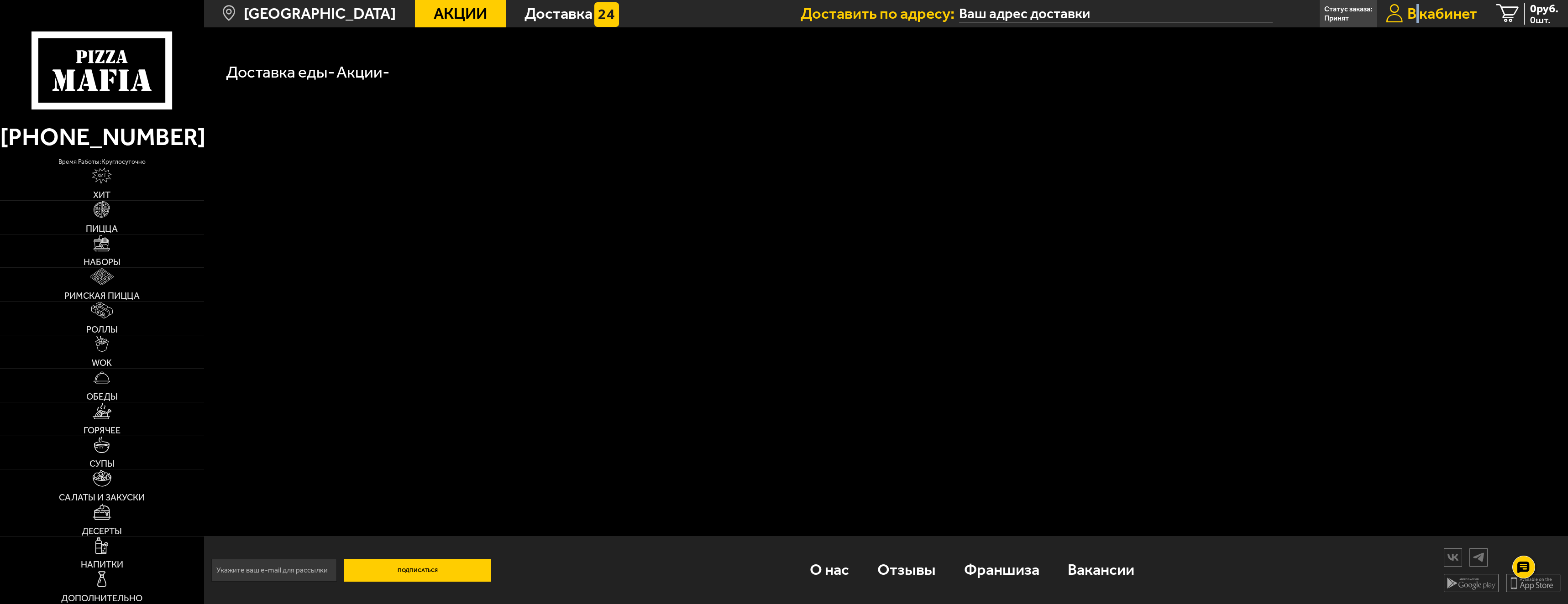
click at [1416, 12] on span "В кабинет" at bounding box center [1442, 13] width 70 height 15
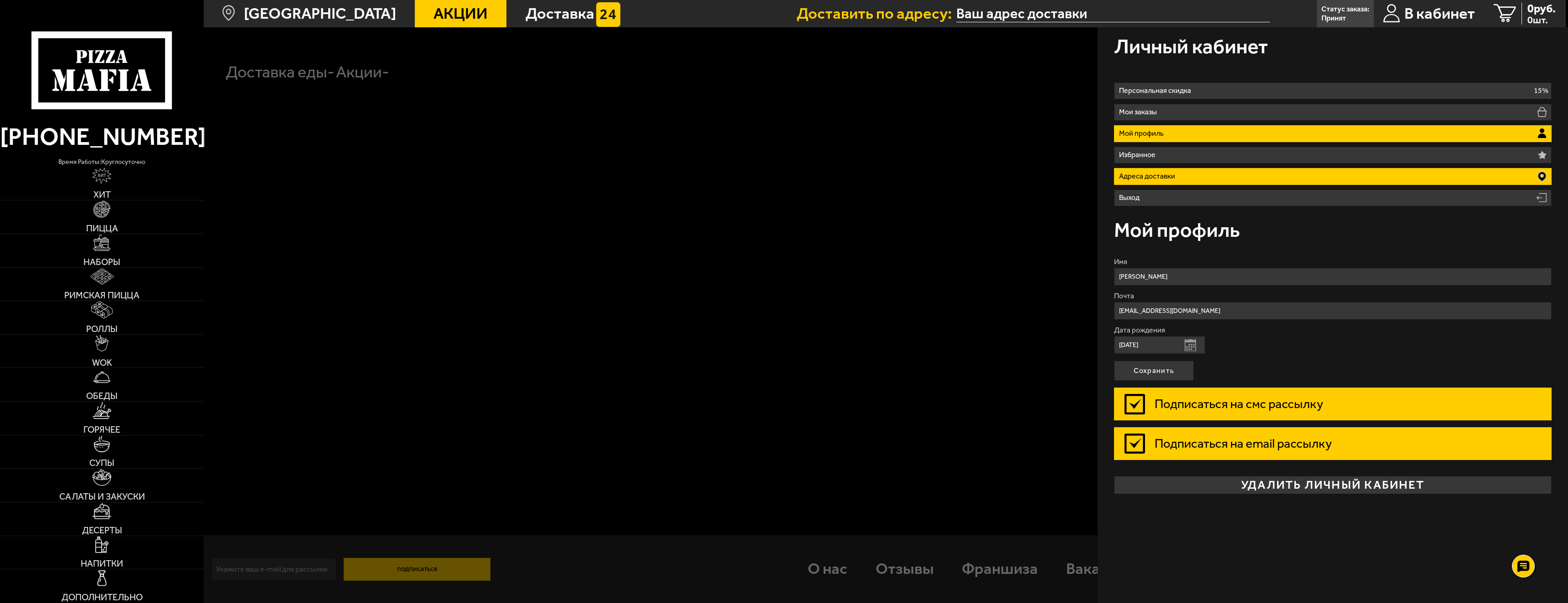
click at [1178, 174] on p "Адреса доставки" at bounding box center [1149, 176] width 60 height 7
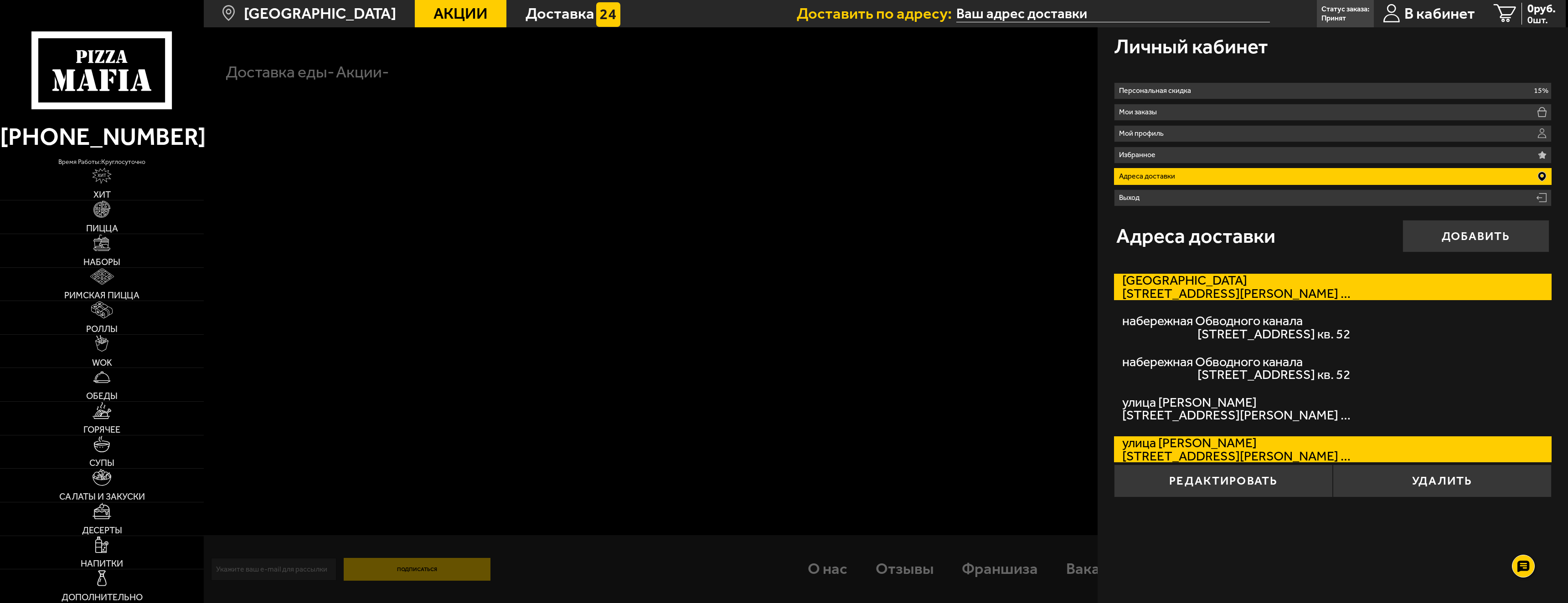
click at [1228, 283] on label "Санкт-Петербург улица Танкиста Хрустицкого, дом 114 кв. 52" at bounding box center [1332, 287] width 438 height 26
click at [0, 0] on input "Санкт-Петербург улица Танкиста Хрустицкого, дом 114 кв. 52" at bounding box center [0, 0] width 0 height 0
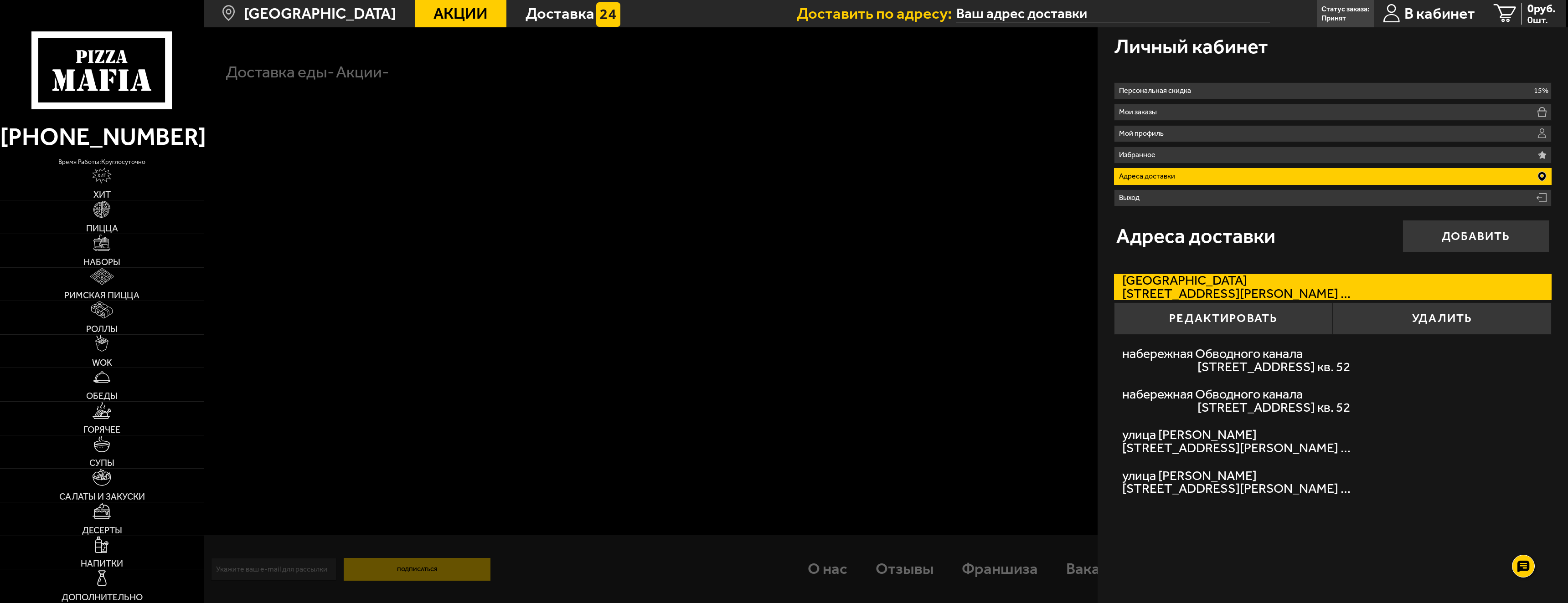
type input "улица Танкиста Хрустицкого, 114"
click at [967, 333] on div at bounding box center [988, 329] width 1568 height 603
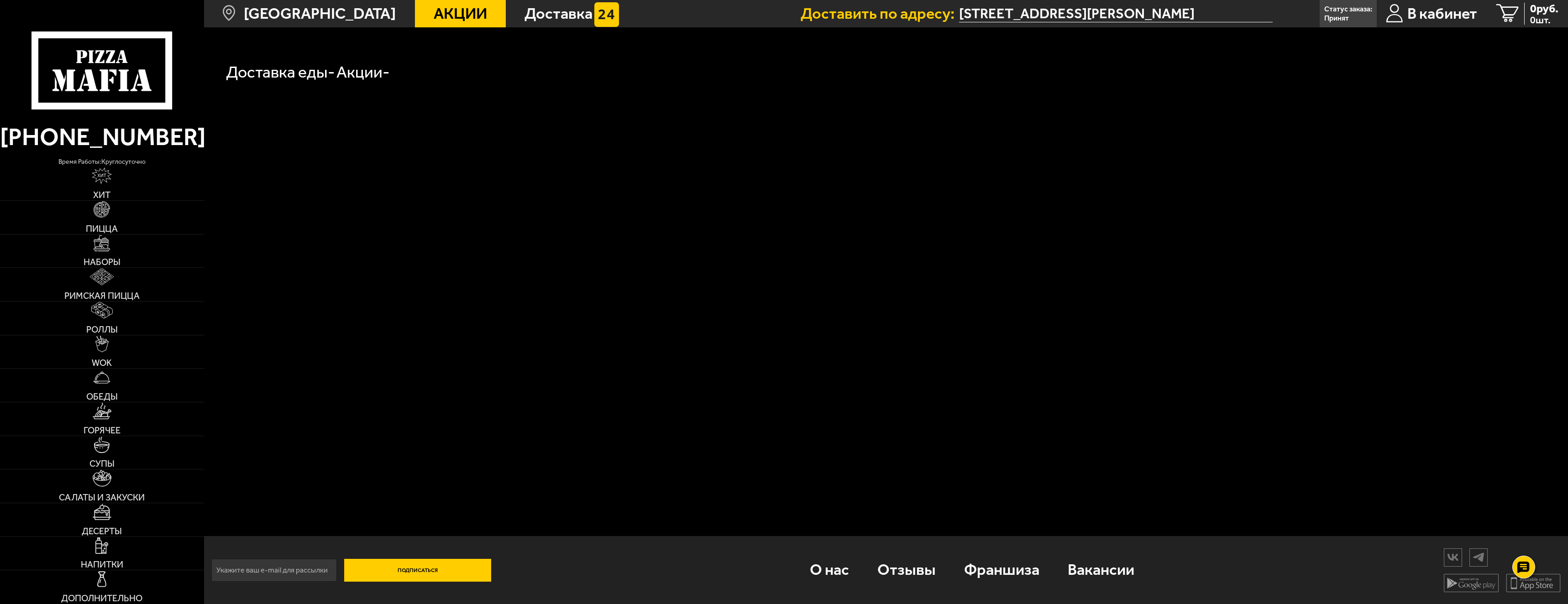
click at [1344, 19] on p "Принят" at bounding box center [1336, 18] width 24 height 7
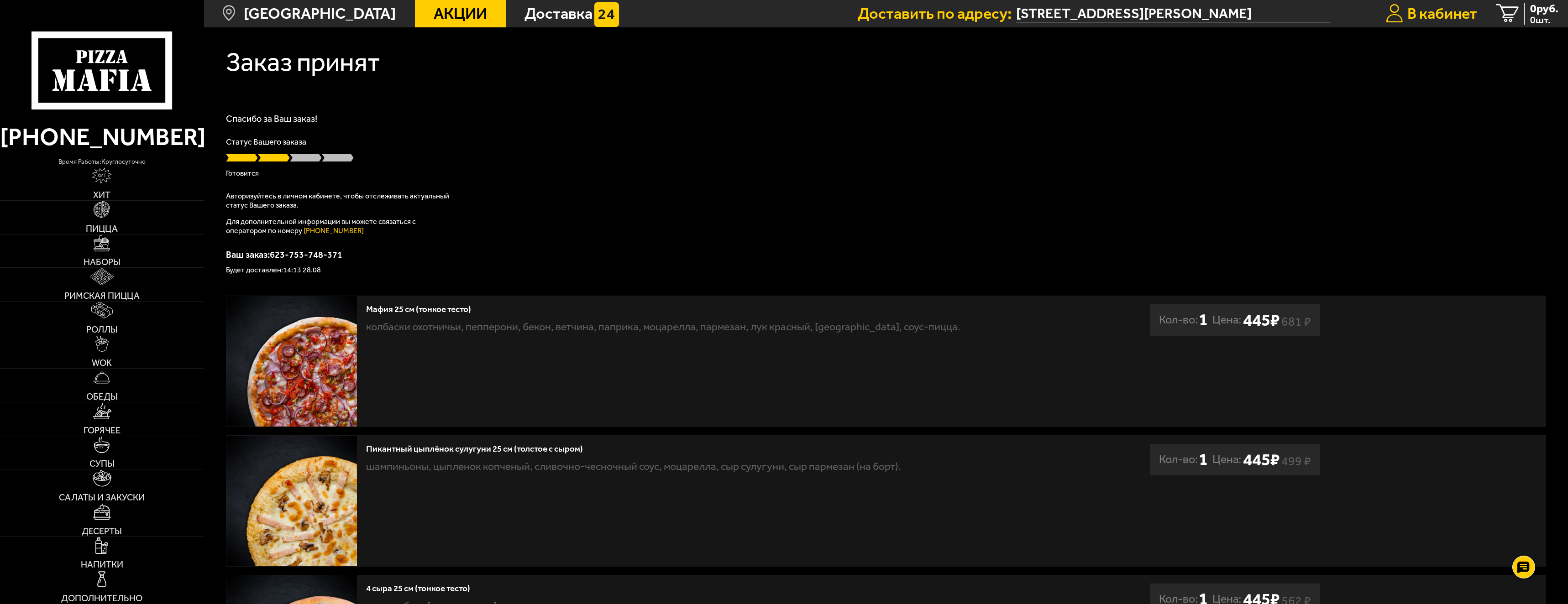
click at [1453, 11] on span "В кабинет" at bounding box center [1442, 13] width 70 height 15
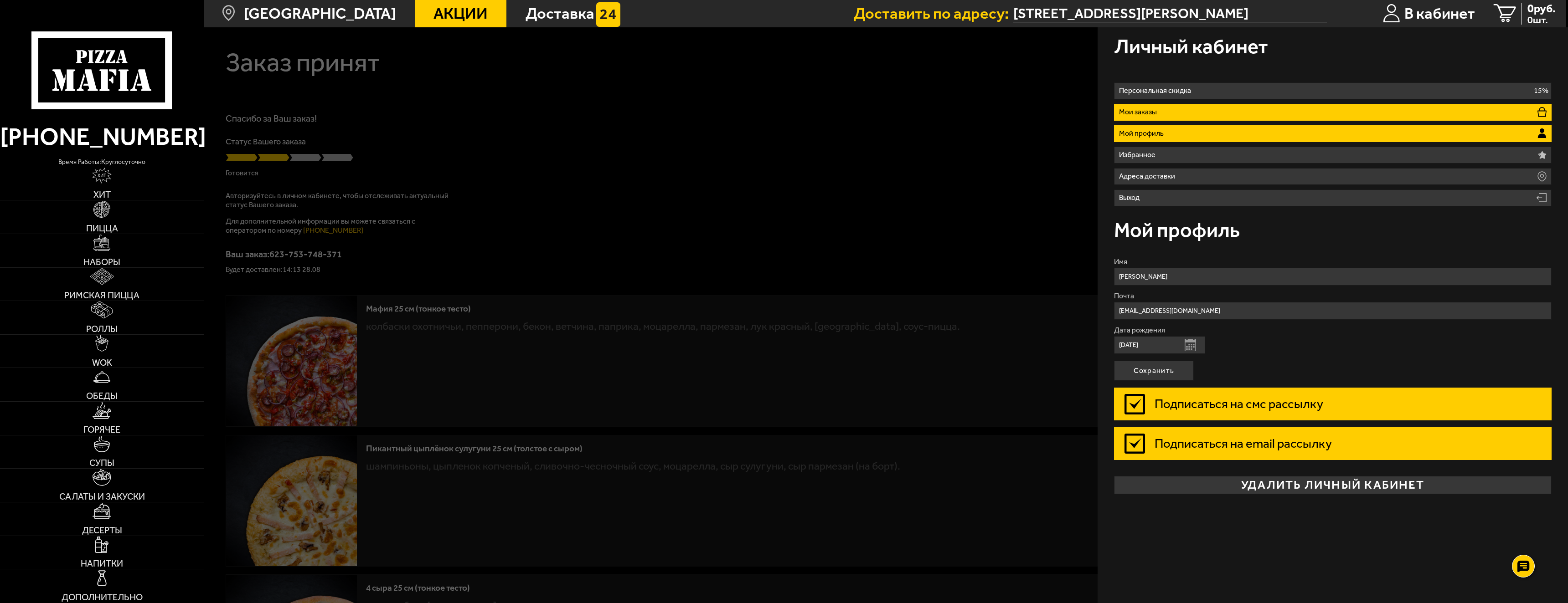
click at [1158, 113] on p "Мои заказы" at bounding box center [1139, 112] width 42 height 7
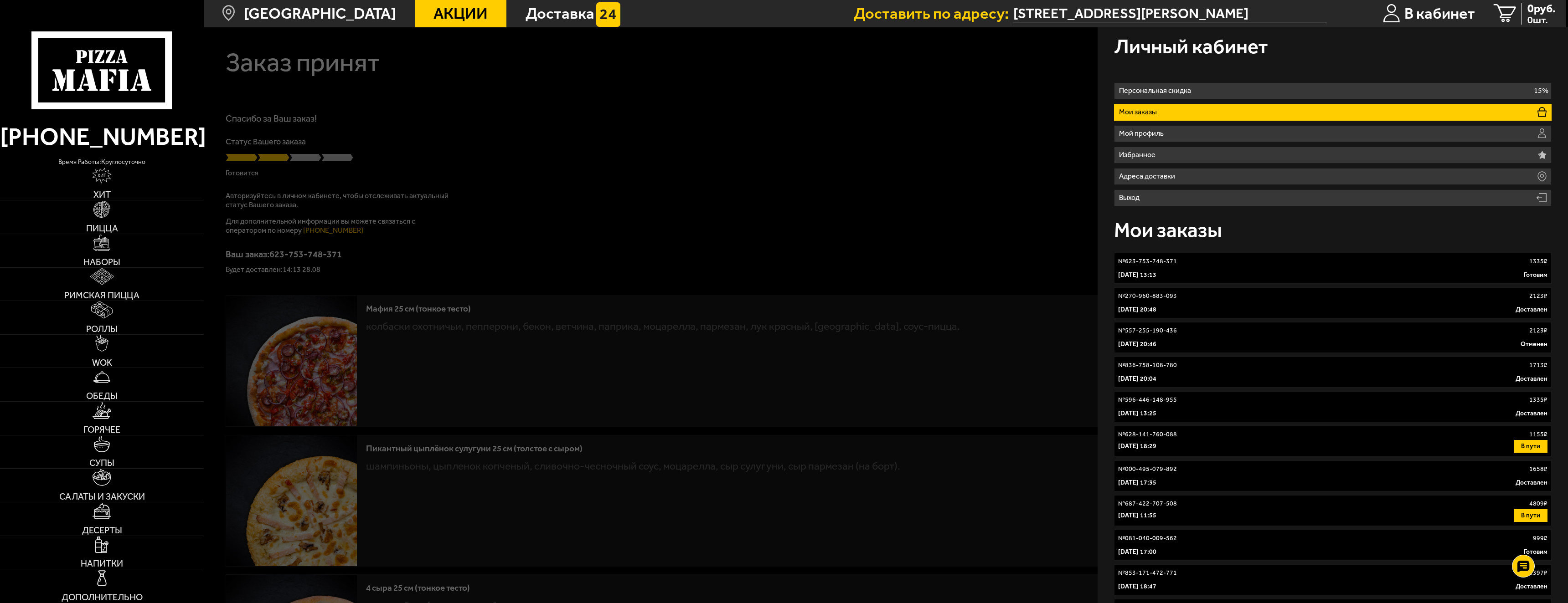
click at [1195, 262] on div "№ 623-753-748-371 1335 ₽" at bounding box center [1332, 261] width 429 height 9
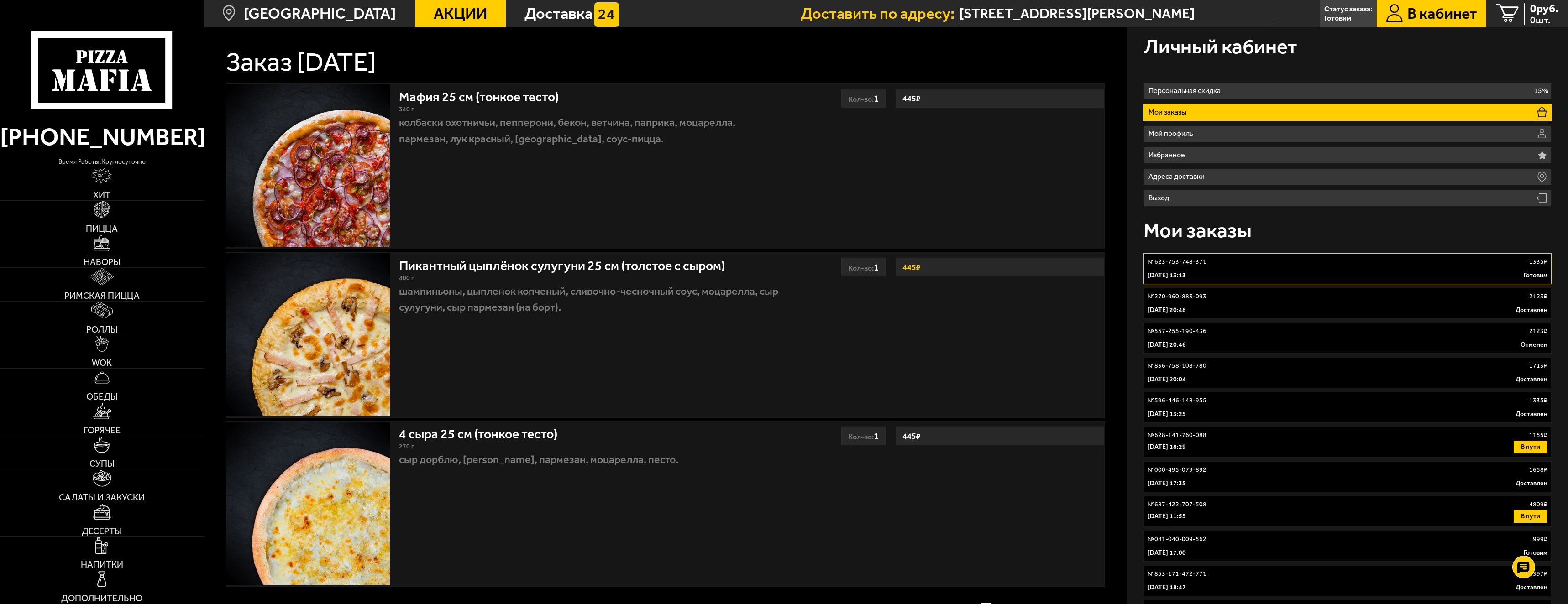
click at [635, 49] on div "Заказ 28 августа 2025 г." at bounding box center [666, 51] width 879 height 48
click at [433, 19] on span "Акции" at bounding box center [460, 13] width 54 height 15
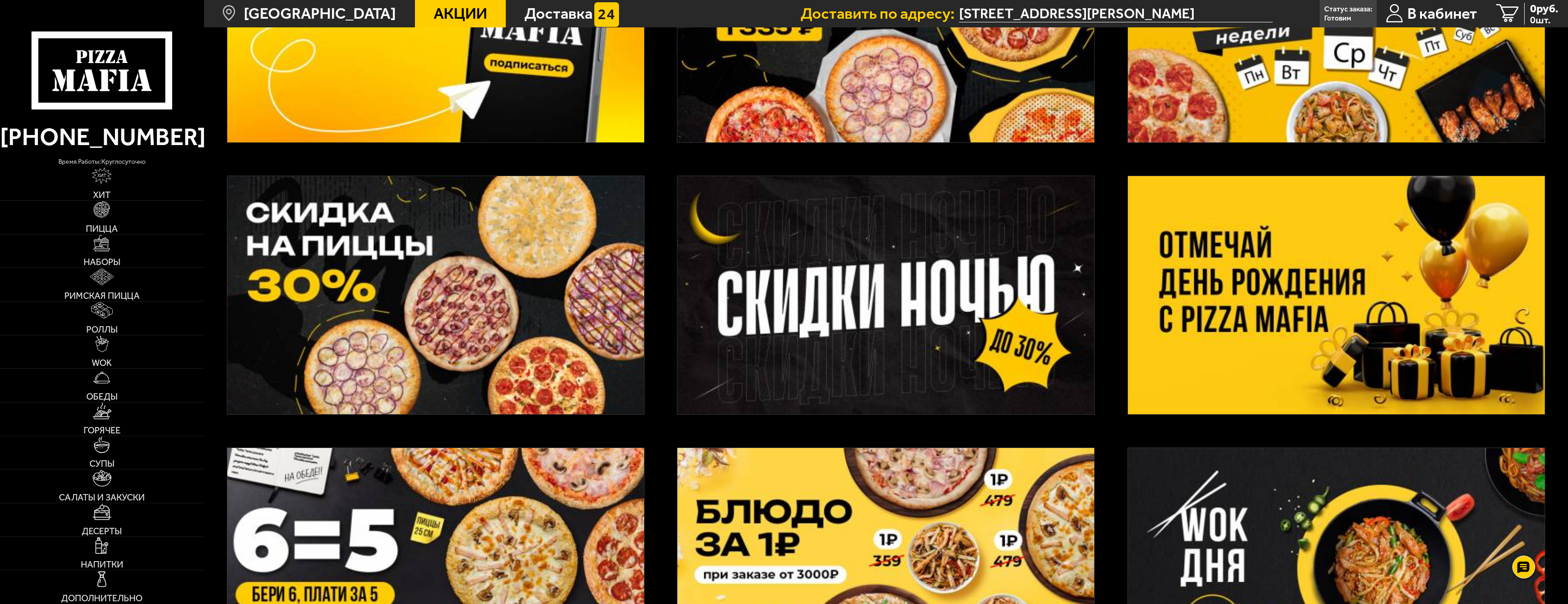
click at [412, 277] on img at bounding box center [436, 295] width 417 height 238
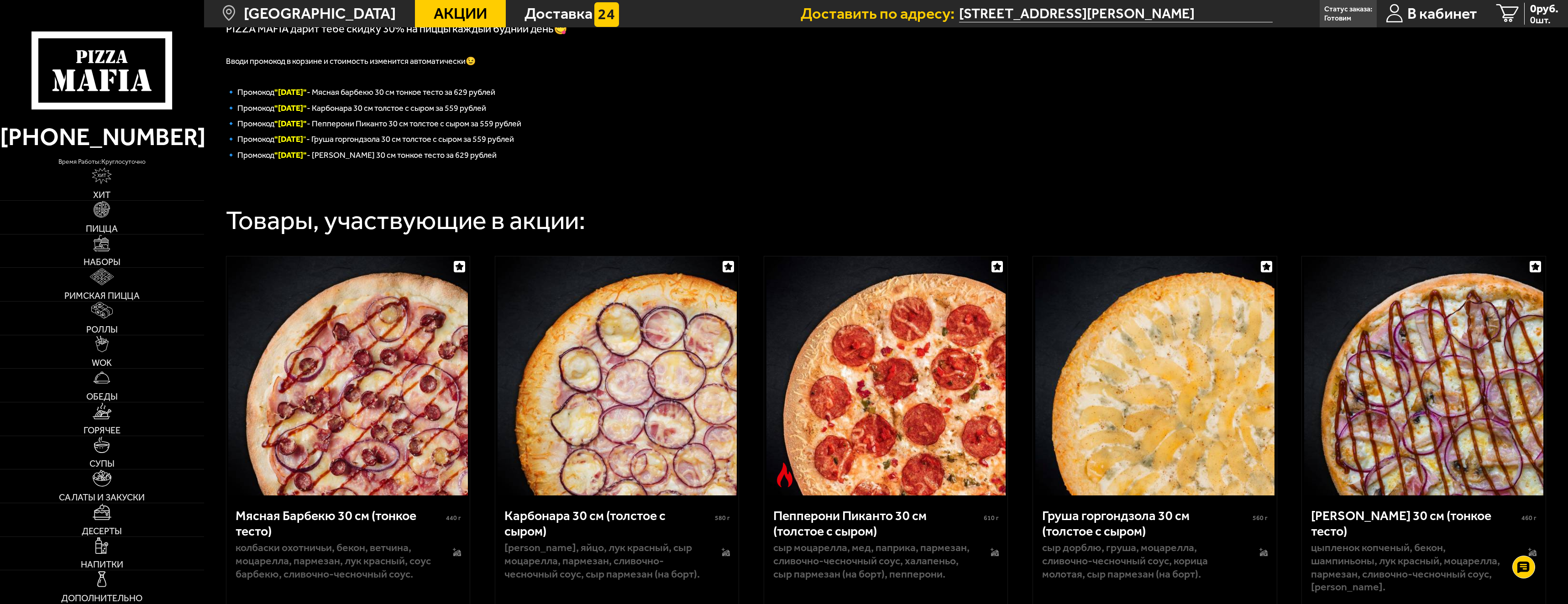
scroll to position [274, 0]
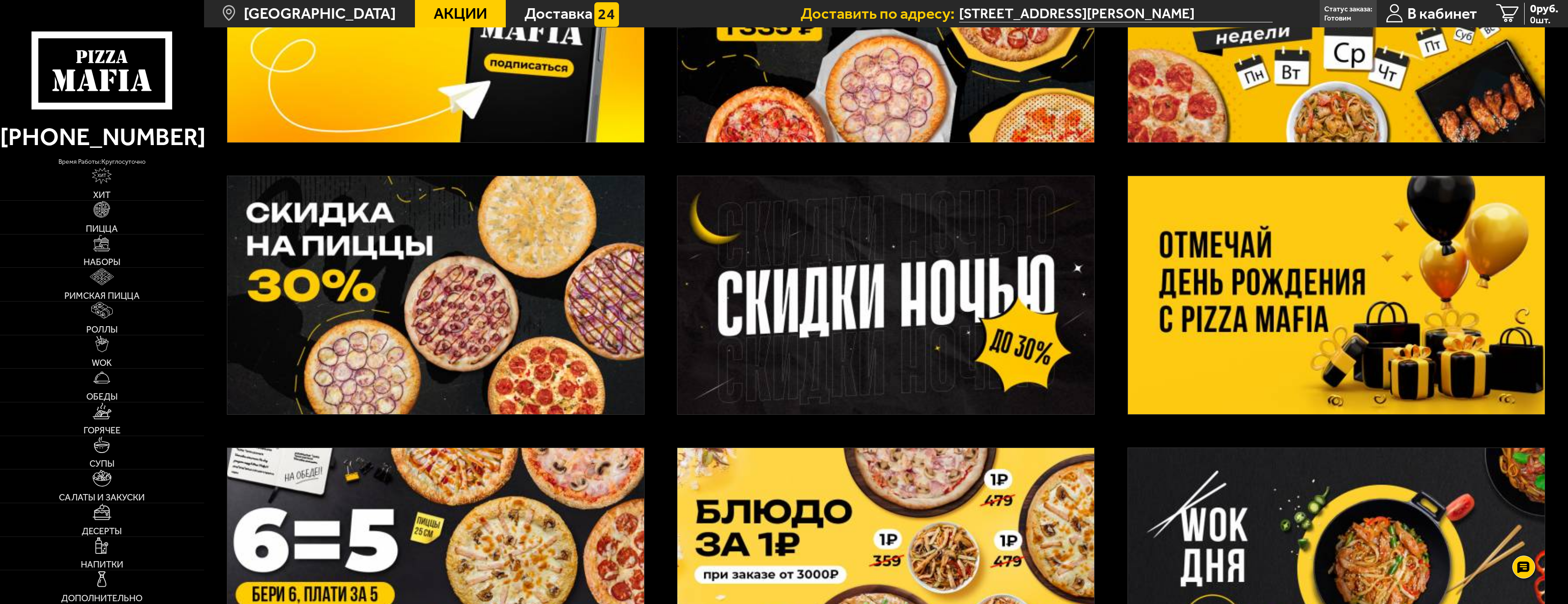
click at [1484, 323] on img at bounding box center [1336, 295] width 417 height 238
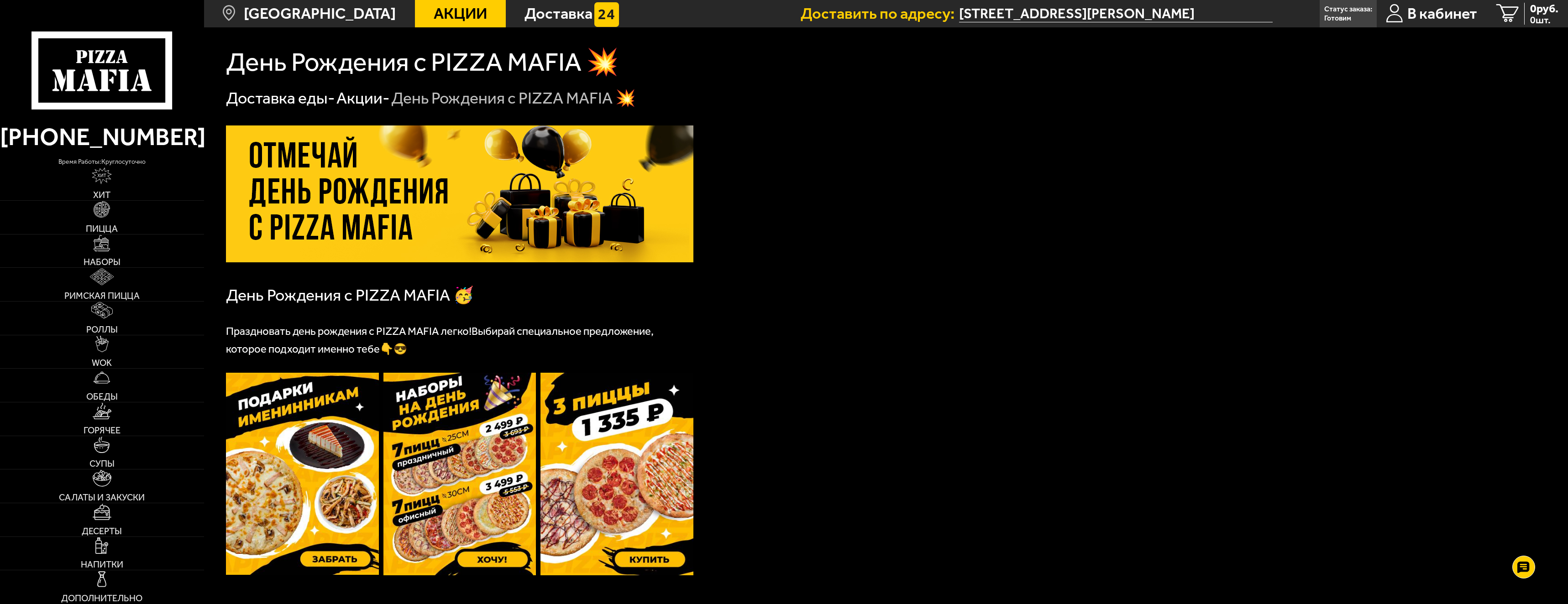
click at [433, 10] on span "Акции" at bounding box center [460, 13] width 54 height 15
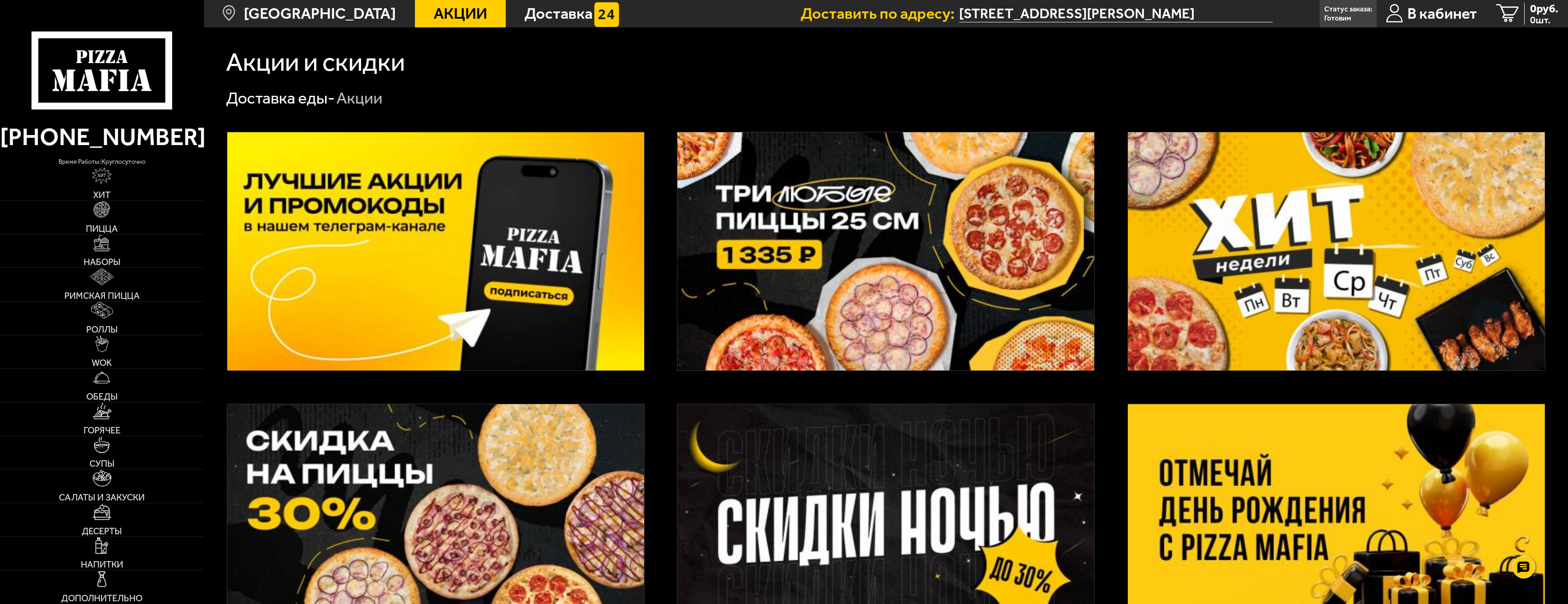
click at [718, 191] on img at bounding box center [886, 251] width 417 height 238
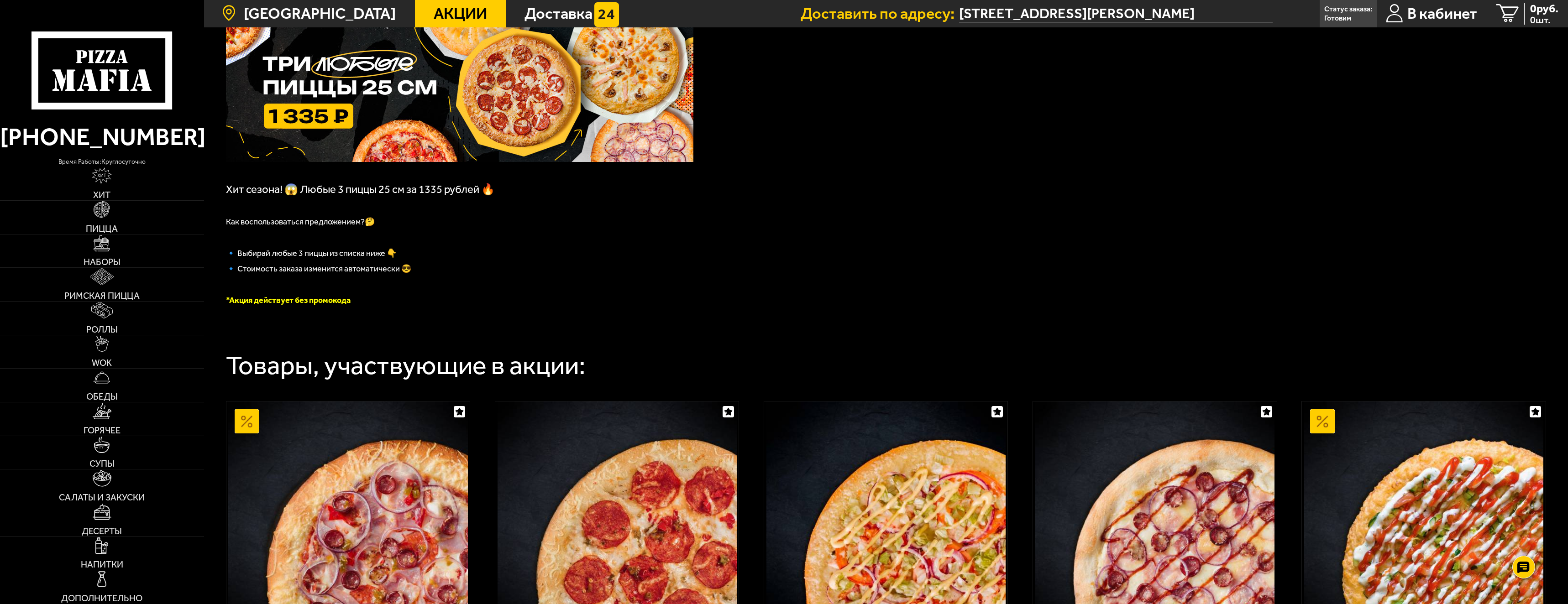
scroll to position [46, 0]
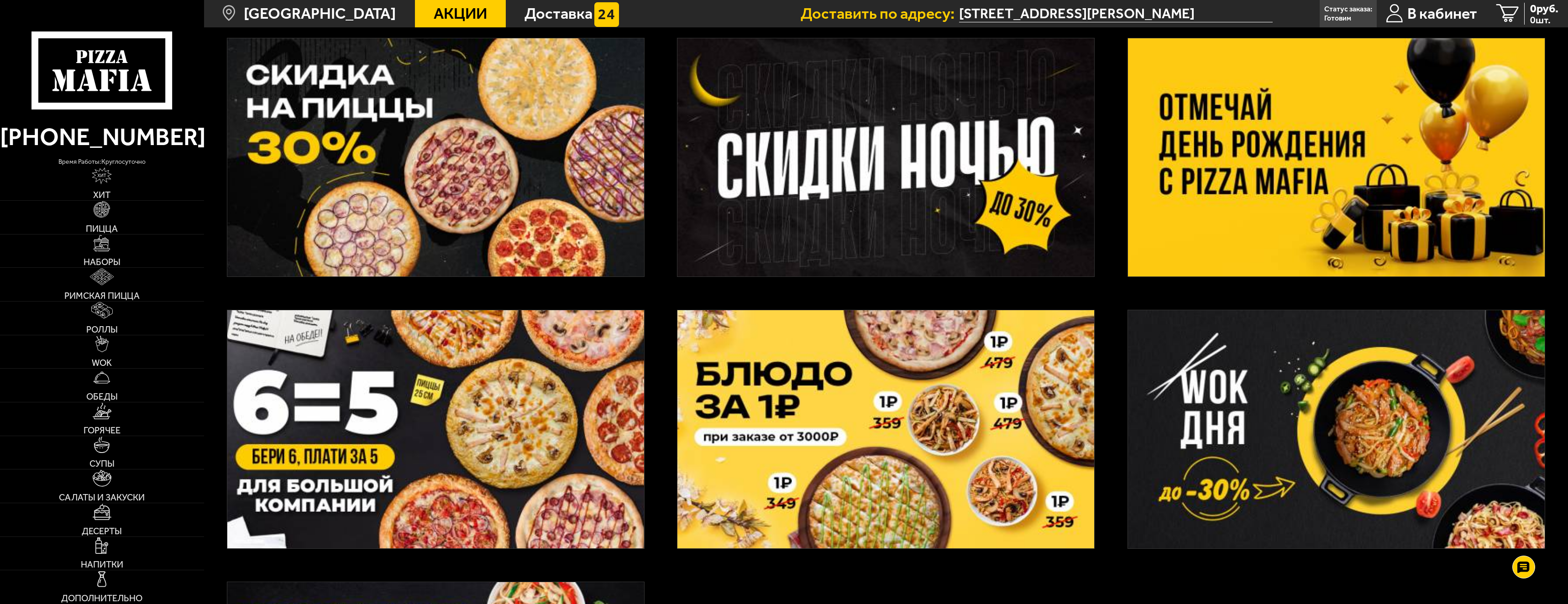
scroll to position [274, 0]
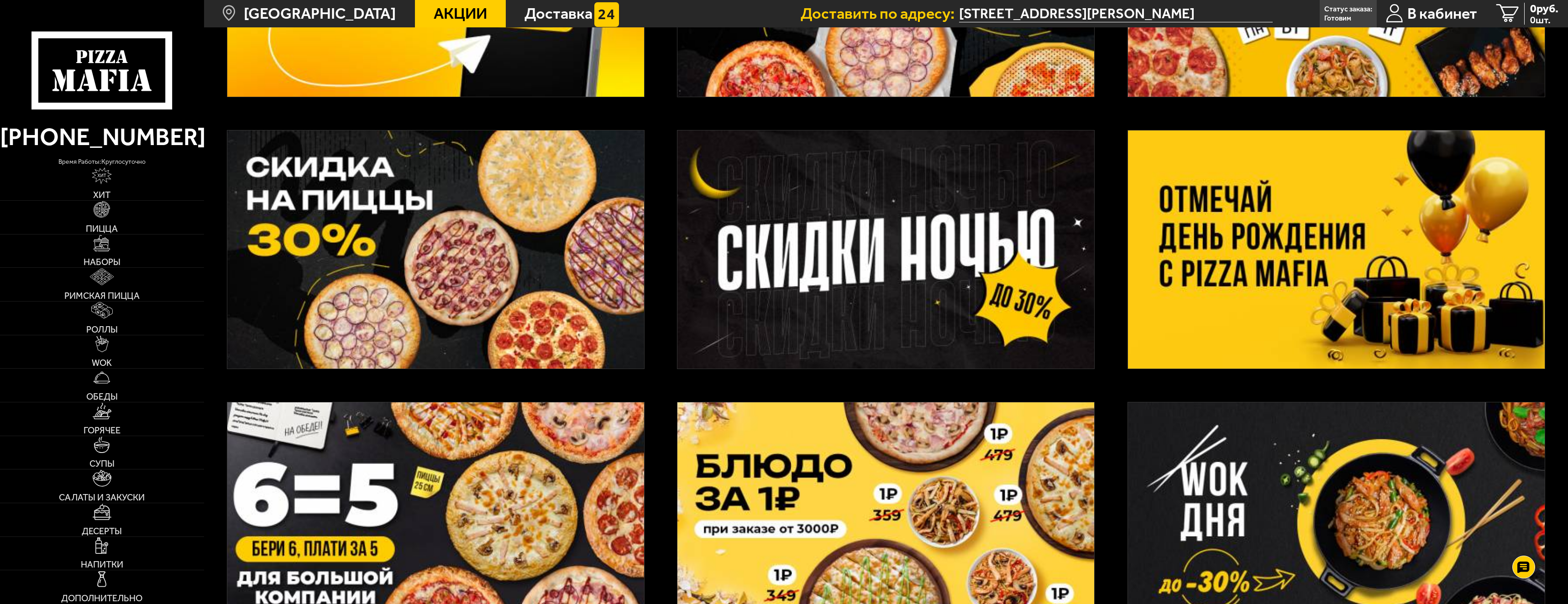
click at [461, 263] on img at bounding box center [436, 249] width 417 height 238
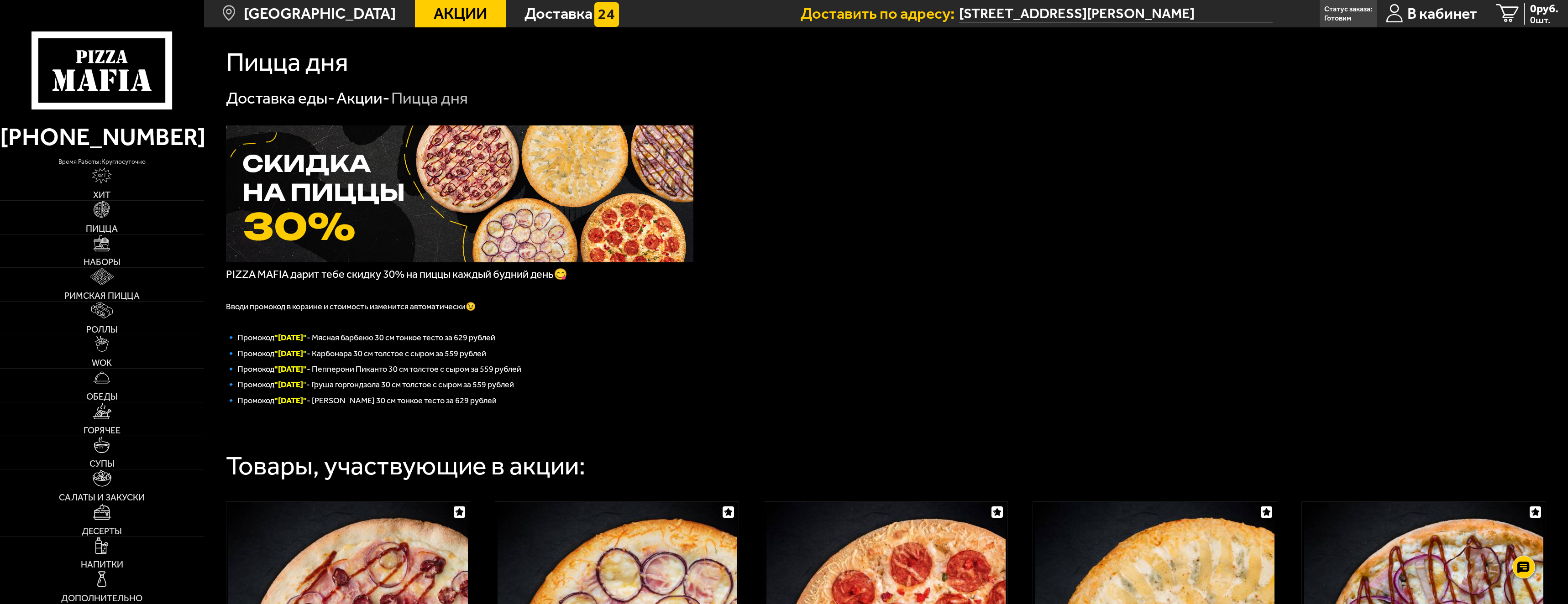
click at [438, 7] on span "Акции" at bounding box center [460, 13] width 54 height 15
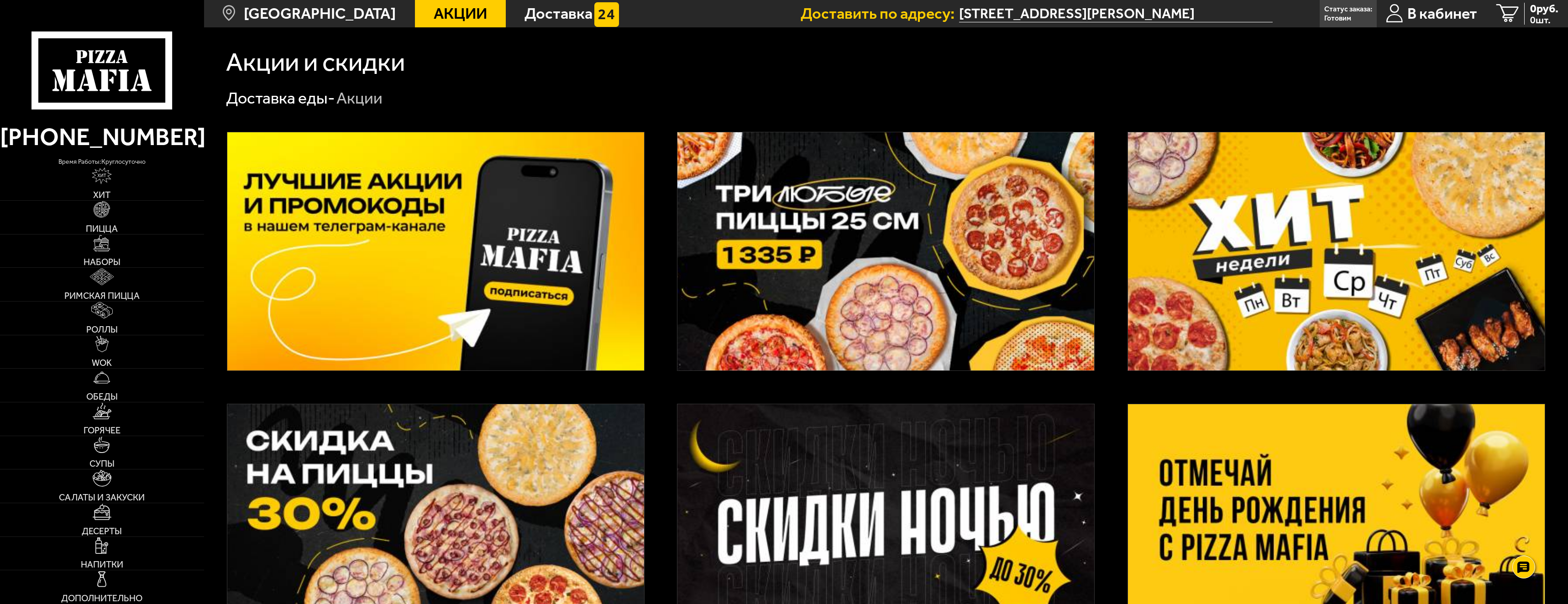
click at [467, 204] on img at bounding box center [436, 251] width 417 height 238
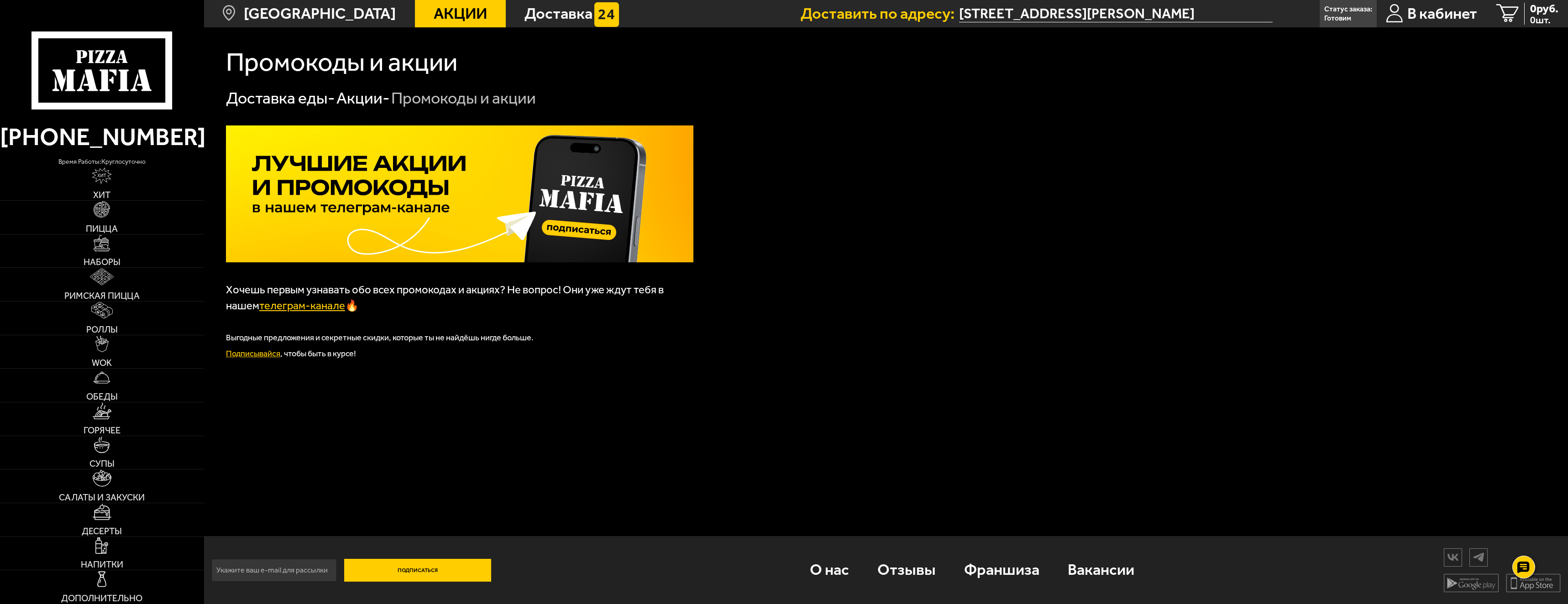
click at [433, 21] on span "Акции" at bounding box center [460, 13] width 54 height 15
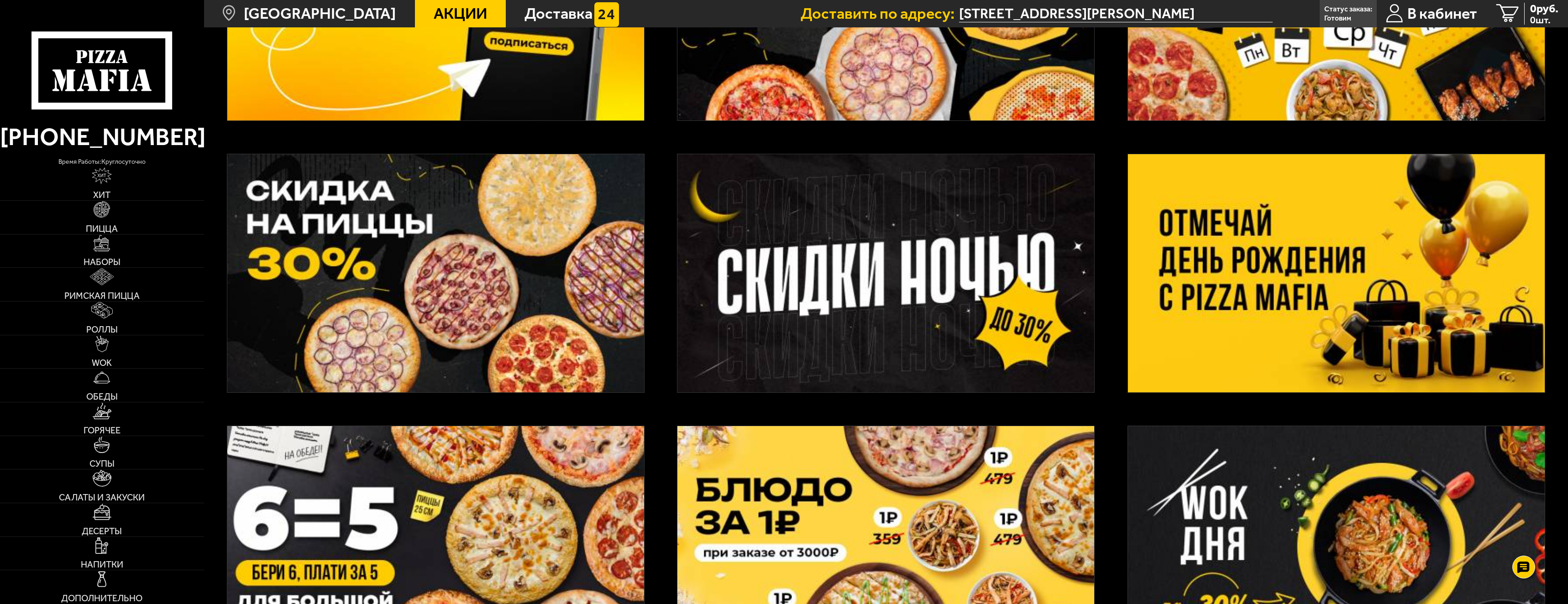
scroll to position [274, 0]
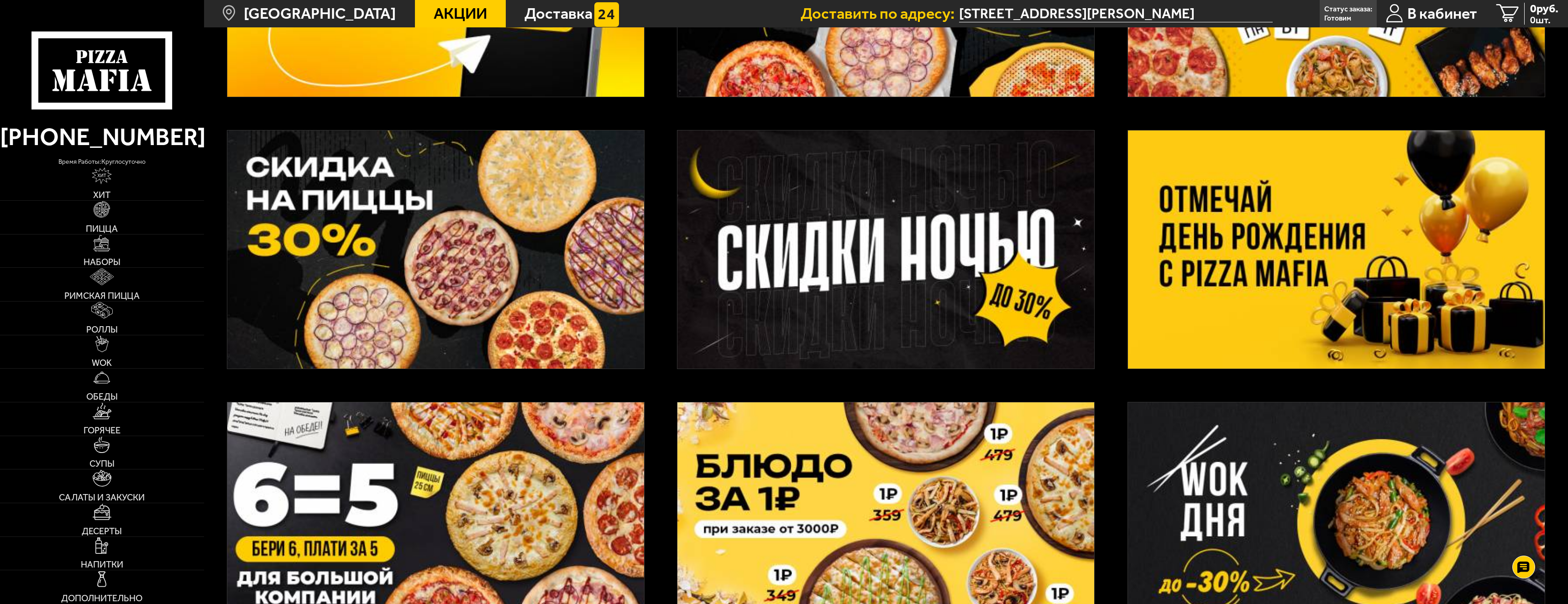
click at [1291, 208] on img at bounding box center [1336, 249] width 417 height 238
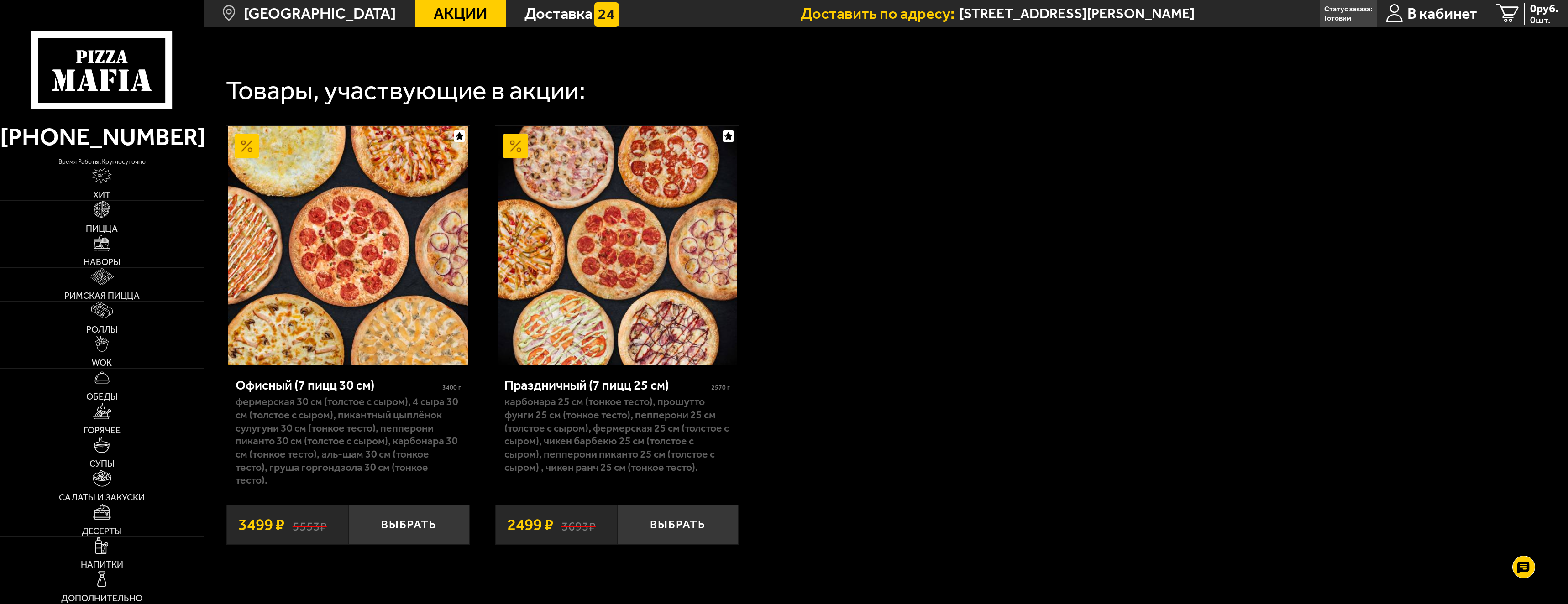
scroll to position [316, 0]
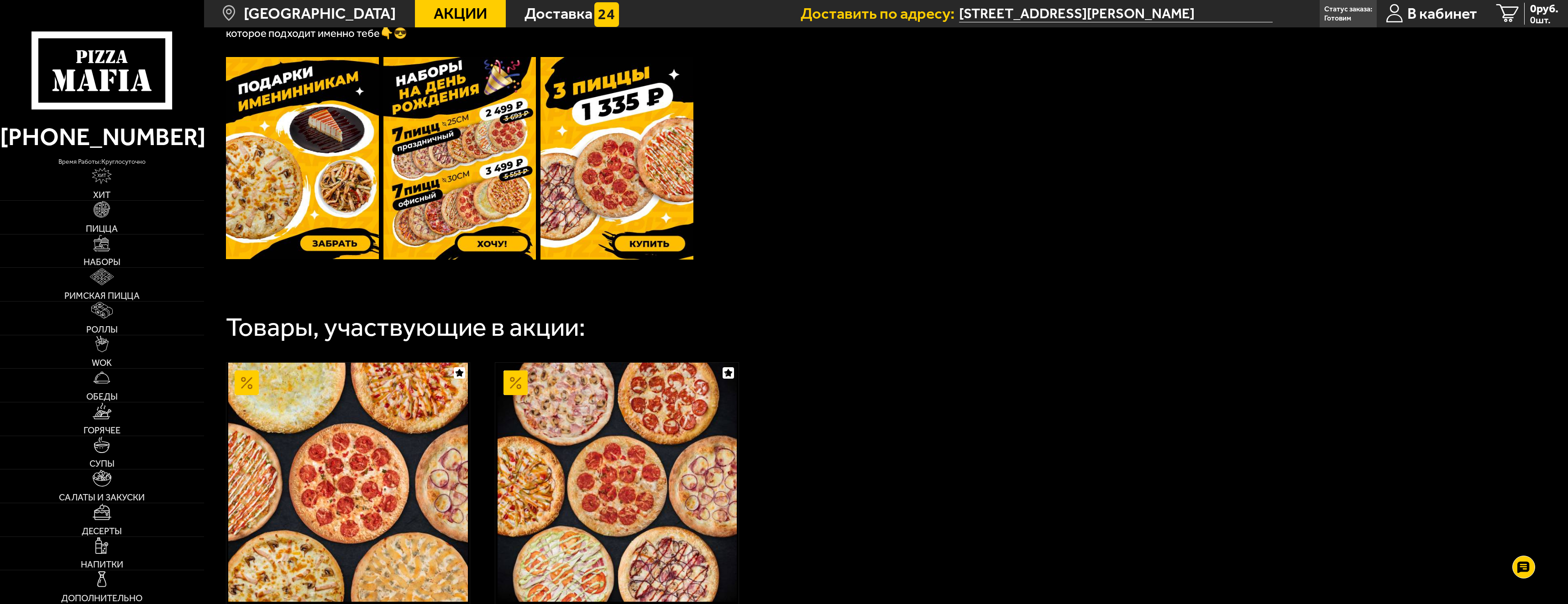
click at [288, 119] on img at bounding box center [302, 158] width 153 height 202
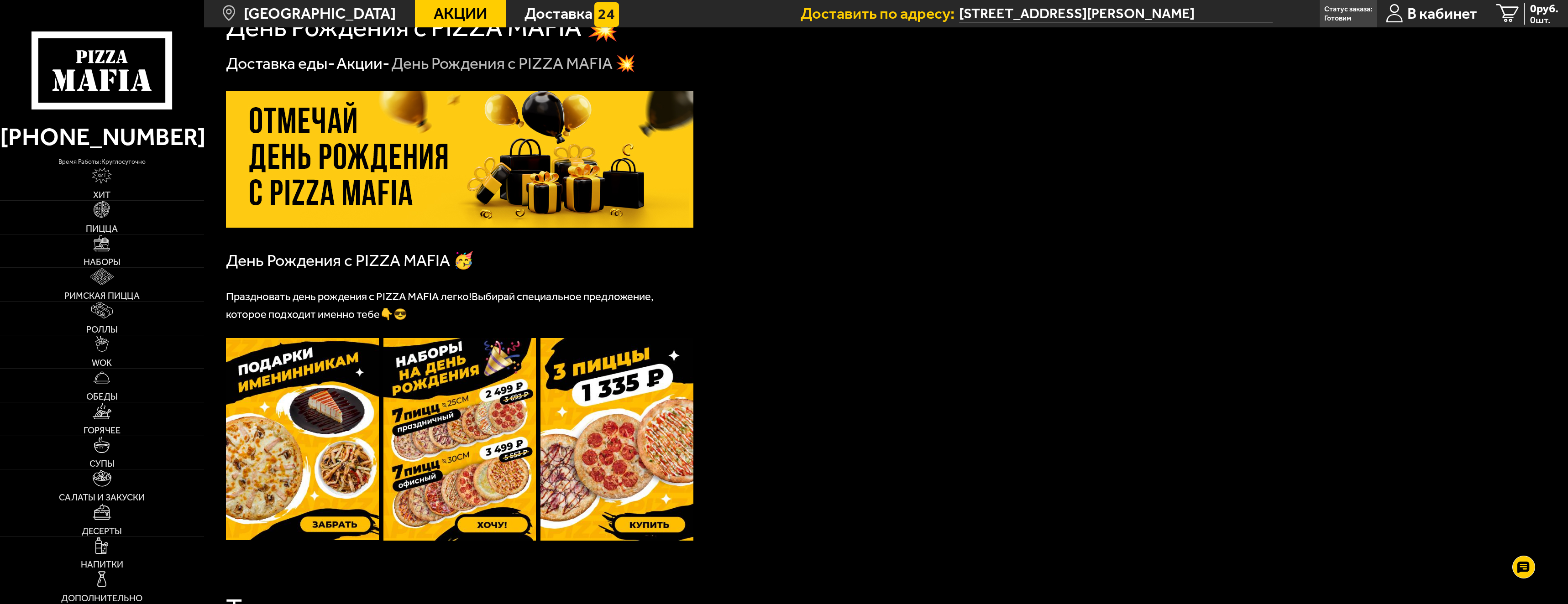
scroll to position [0, 0]
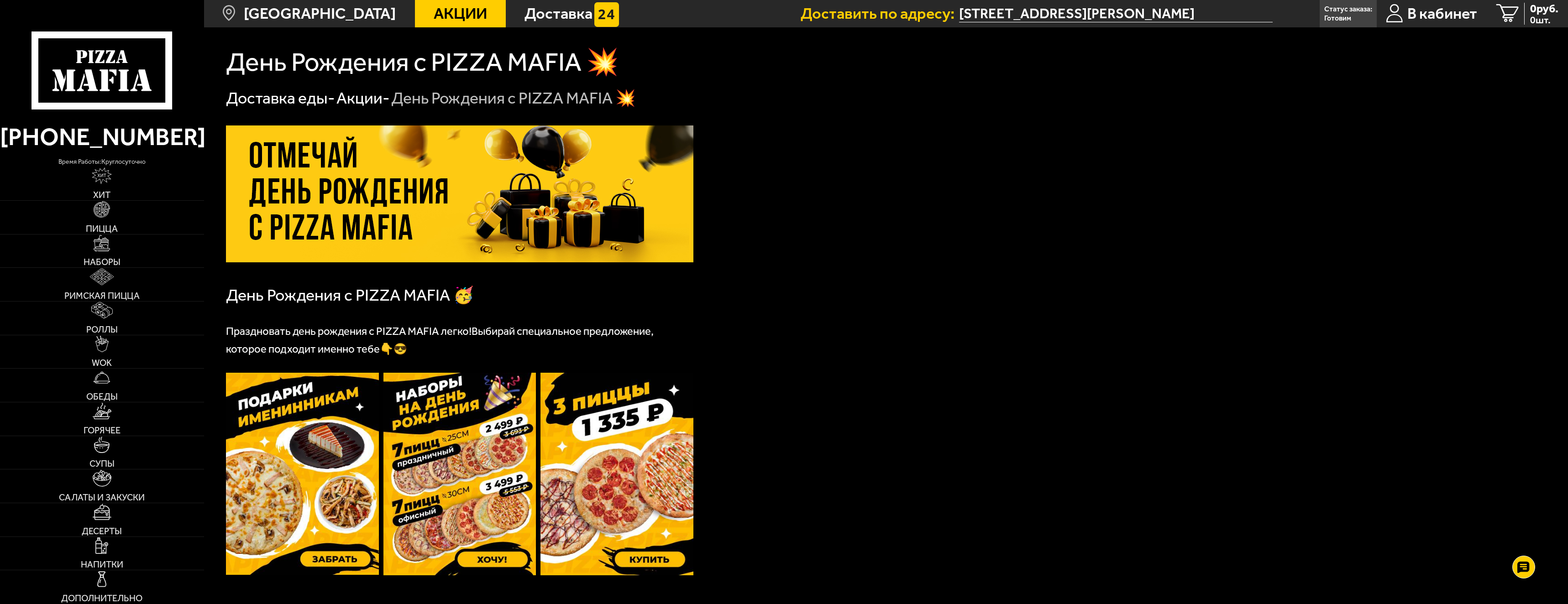
click at [441, 19] on span "Акции" at bounding box center [460, 13] width 54 height 15
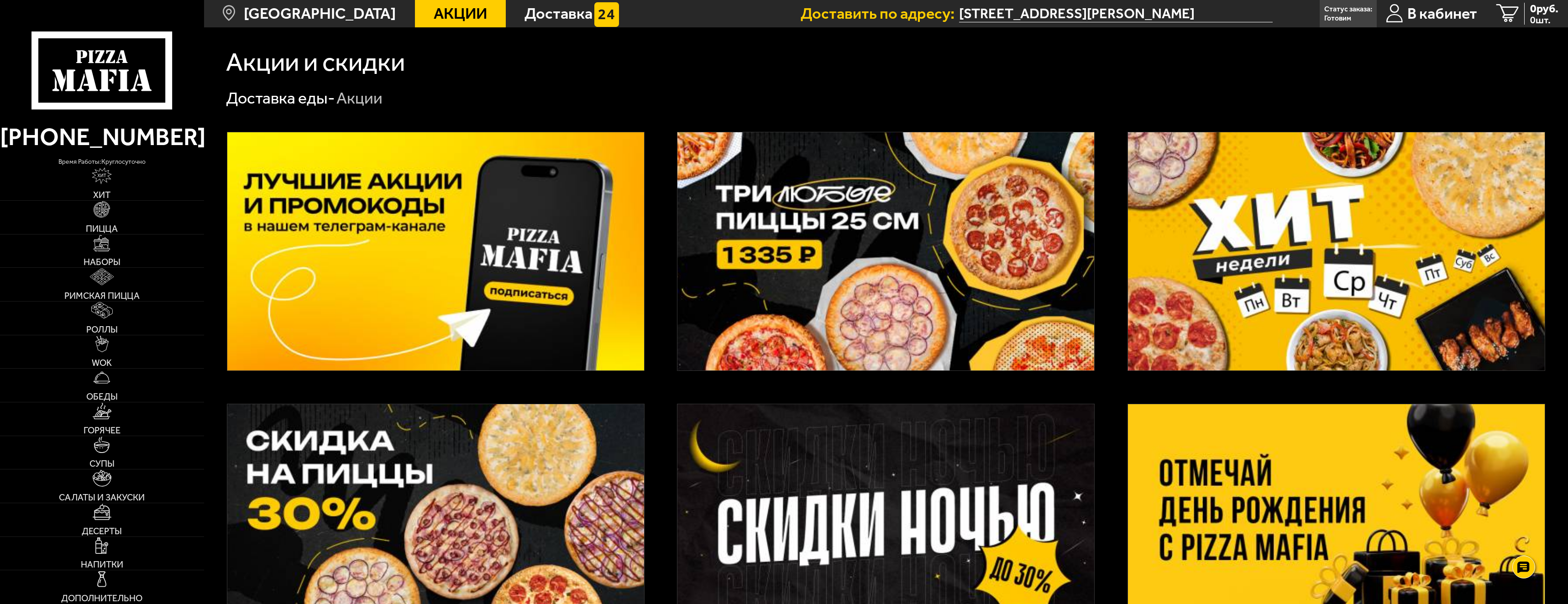
click at [460, 462] on img at bounding box center [436, 523] width 417 height 238
